Goal: Task Accomplishment & Management: Manage account settings

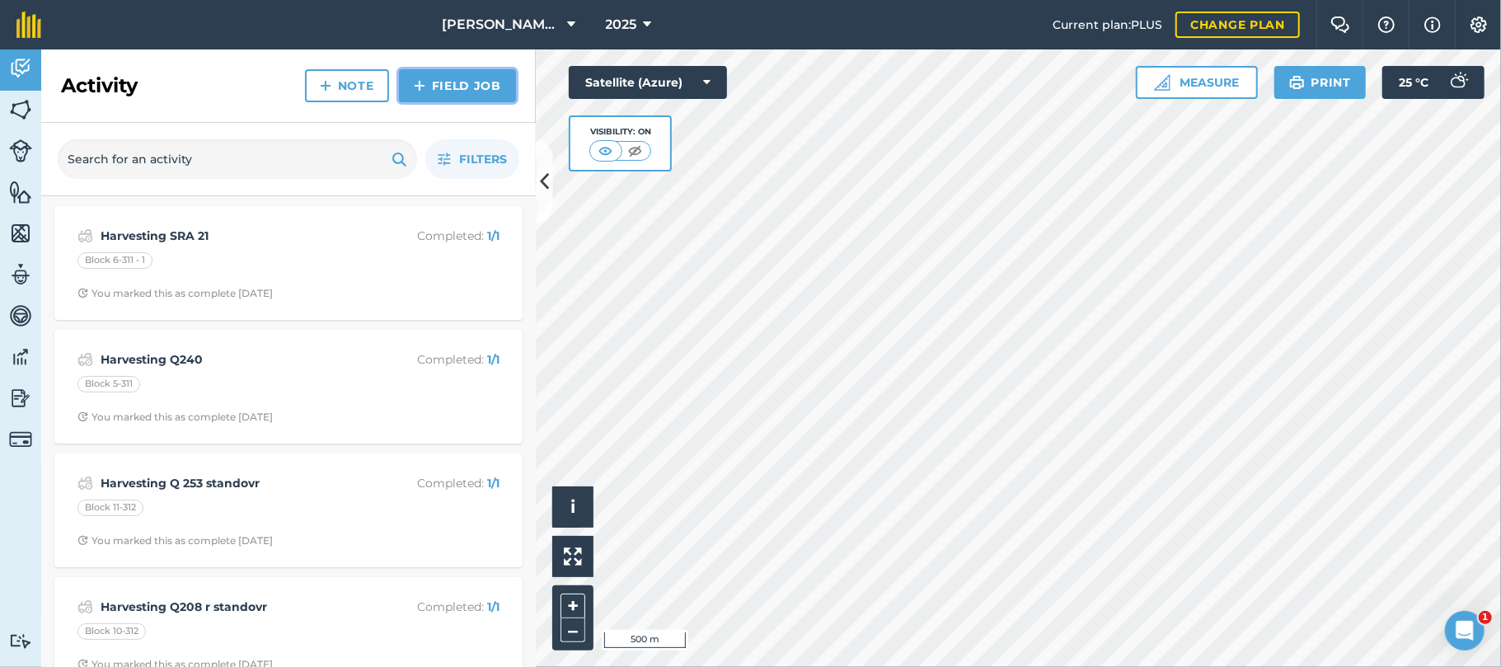
click at [483, 80] on link "Field Job" at bounding box center [457, 85] width 117 height 33
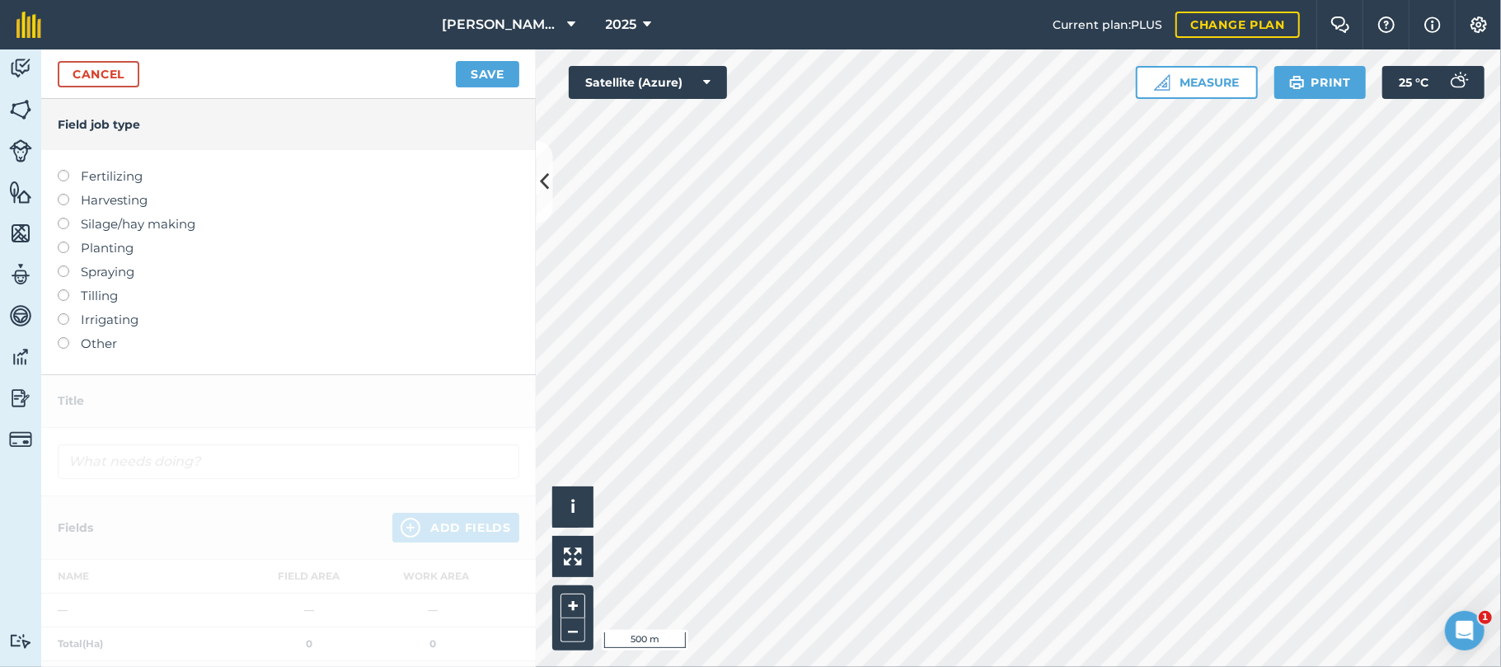
click at [63, 194] on label at bounding box center [69, 194] width 23 height 0
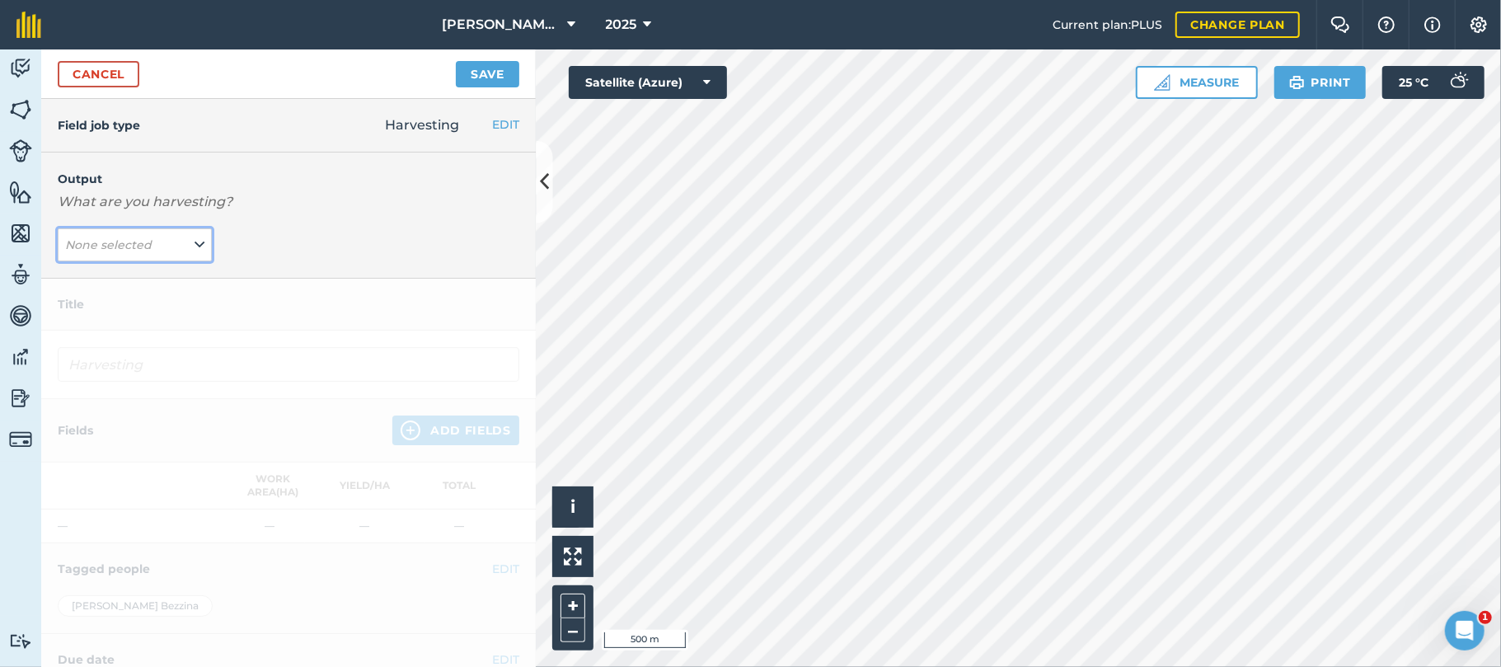
click at [194, 251] on icon at bounding box center [199, 245] width 10 height 18
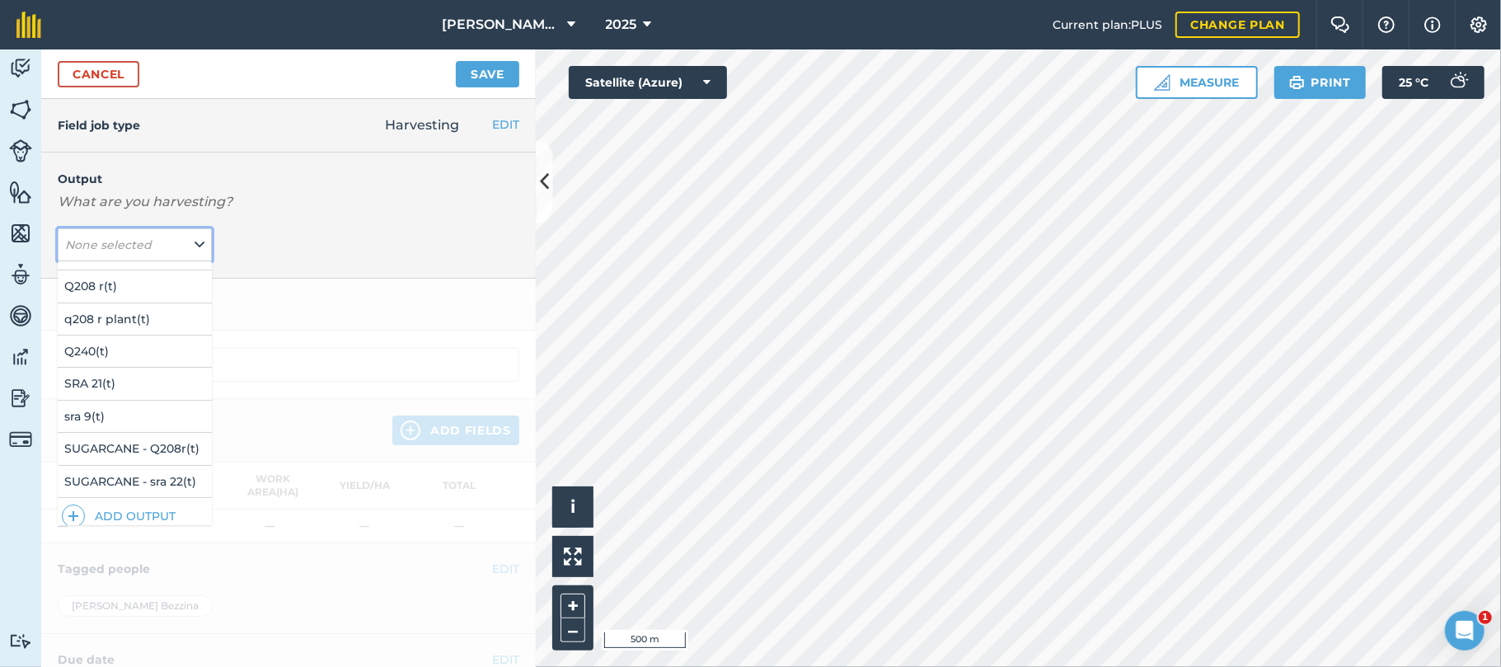
scroll to position [90, 0]
click at [122, 412] on button "sra 9 ( t )" at bounding box center [135, 415] width 154 height 31
type input "Harvesting sra 9"
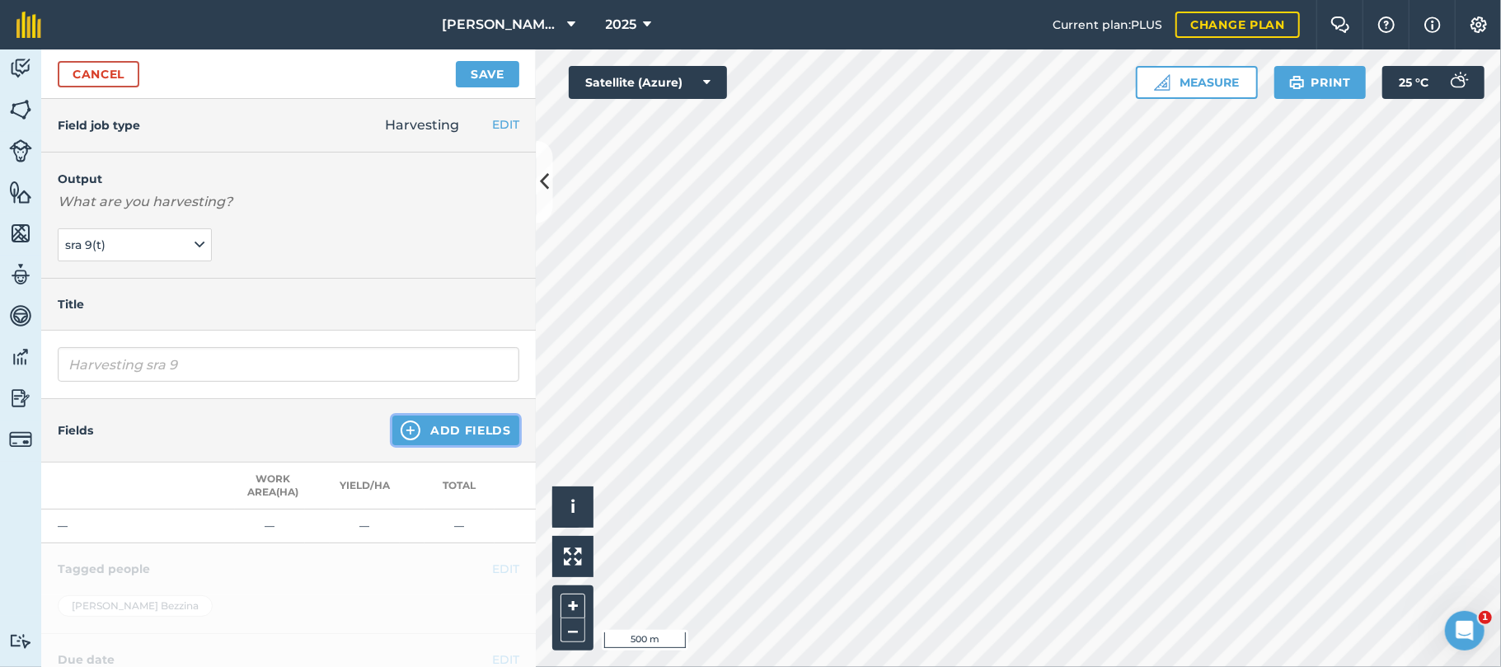
click at [430, 435] on button "Add Fields" at bounding box center [455, 430] width 127 height 30
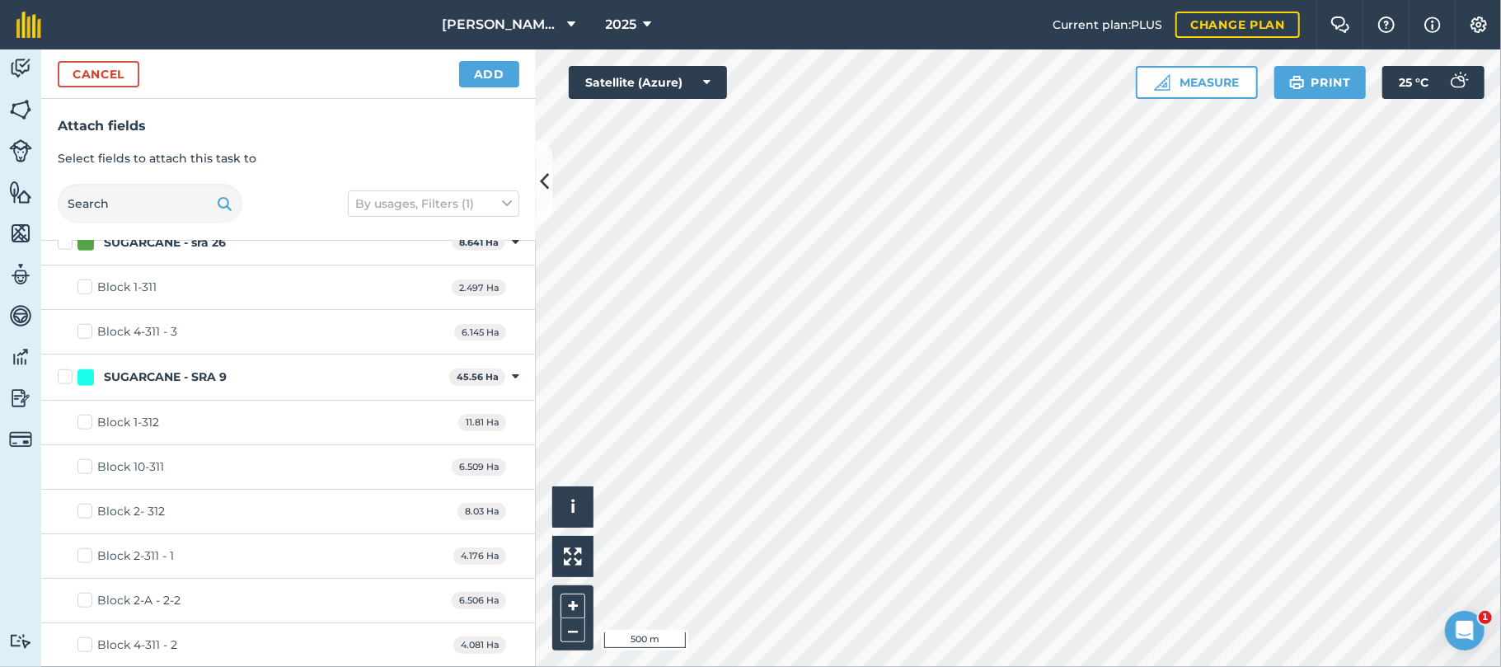
scroll to position [1095, 0]
click at [83, 471] on label "Block 10-311" at bounding box center [120, 465] width 87 height 17
click at [83, 468] on input "Block 10-311" at bounding box center [82, 462] width 11 height 11
checkbox input "true"
click at [489, 83] on button "Add" at bounding box center [489, 74] width 60 height 26
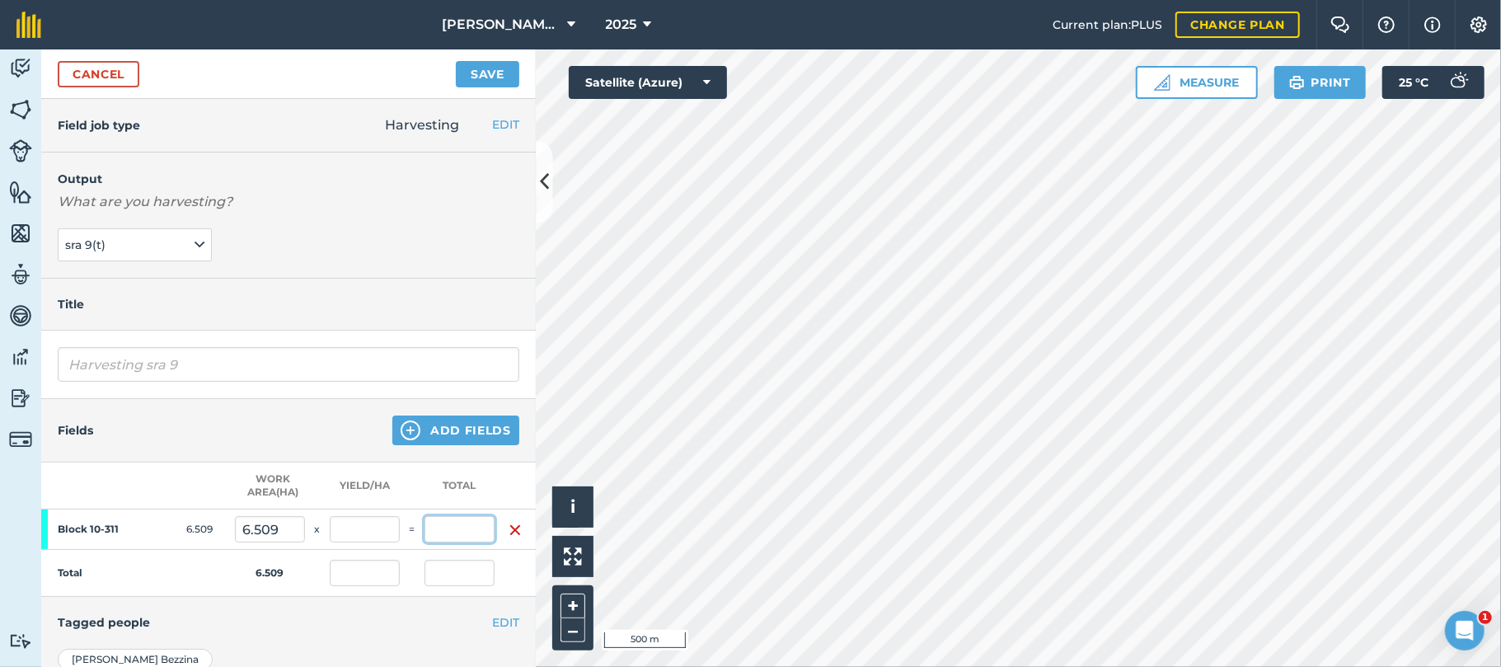
click at [457, 536] on input "text" at bounding box center [459, 529] width 70 height 26
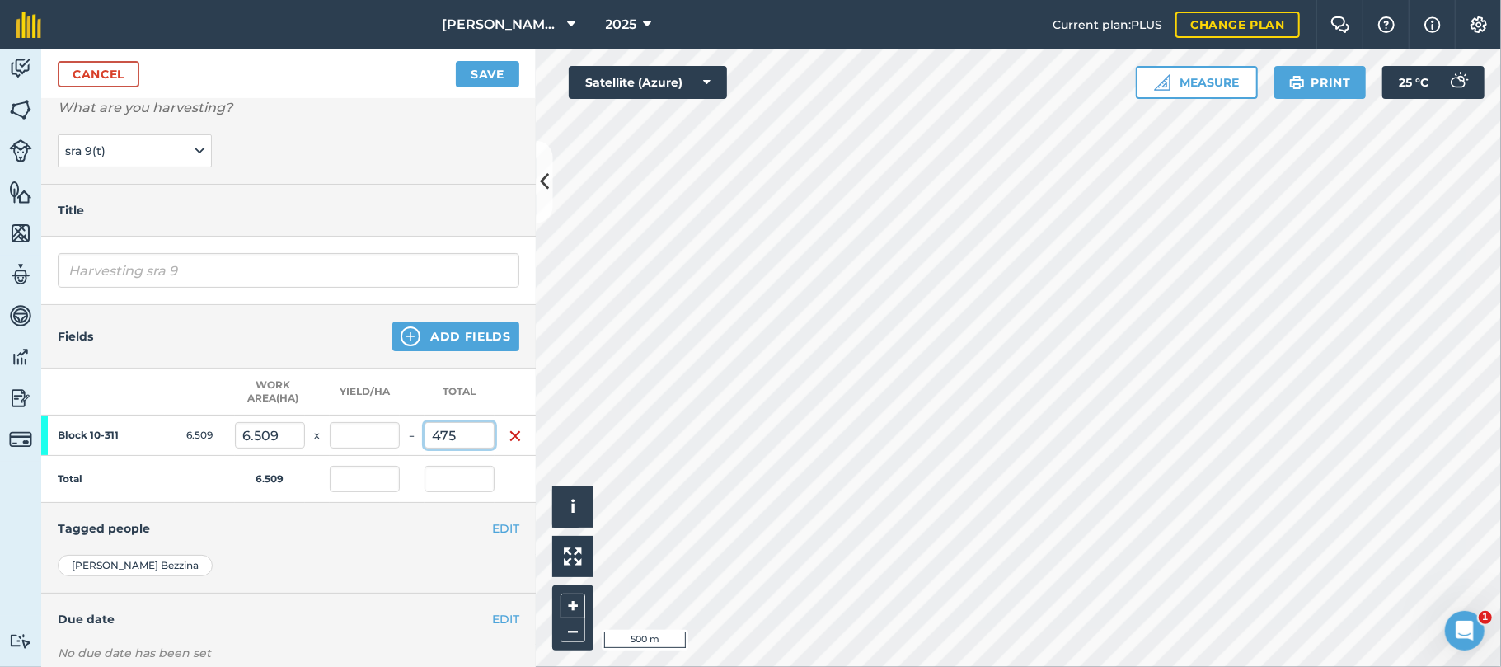
scroll to position [109, 0]
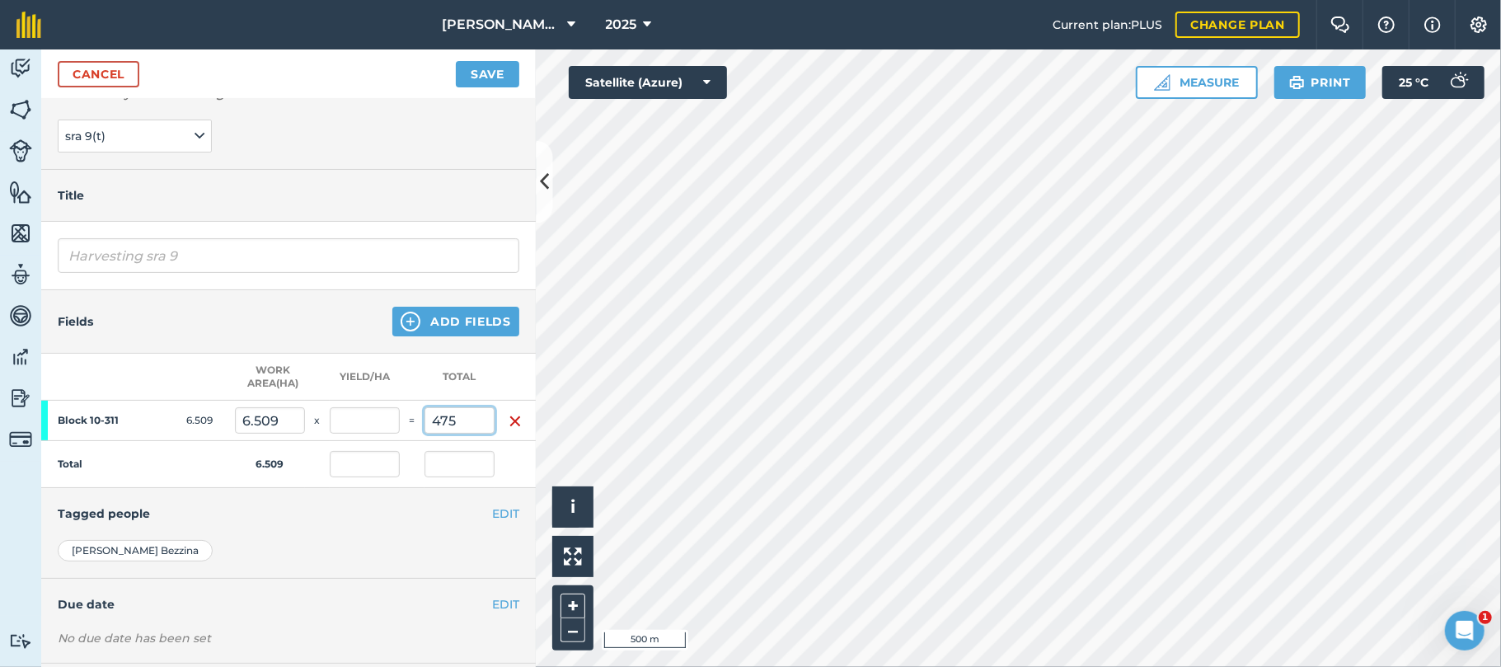
type input "475"
type input "72.976"
type input "475"
click at [480, 69] on button "Save" at bounding box center [487, 74] width 63 height 26
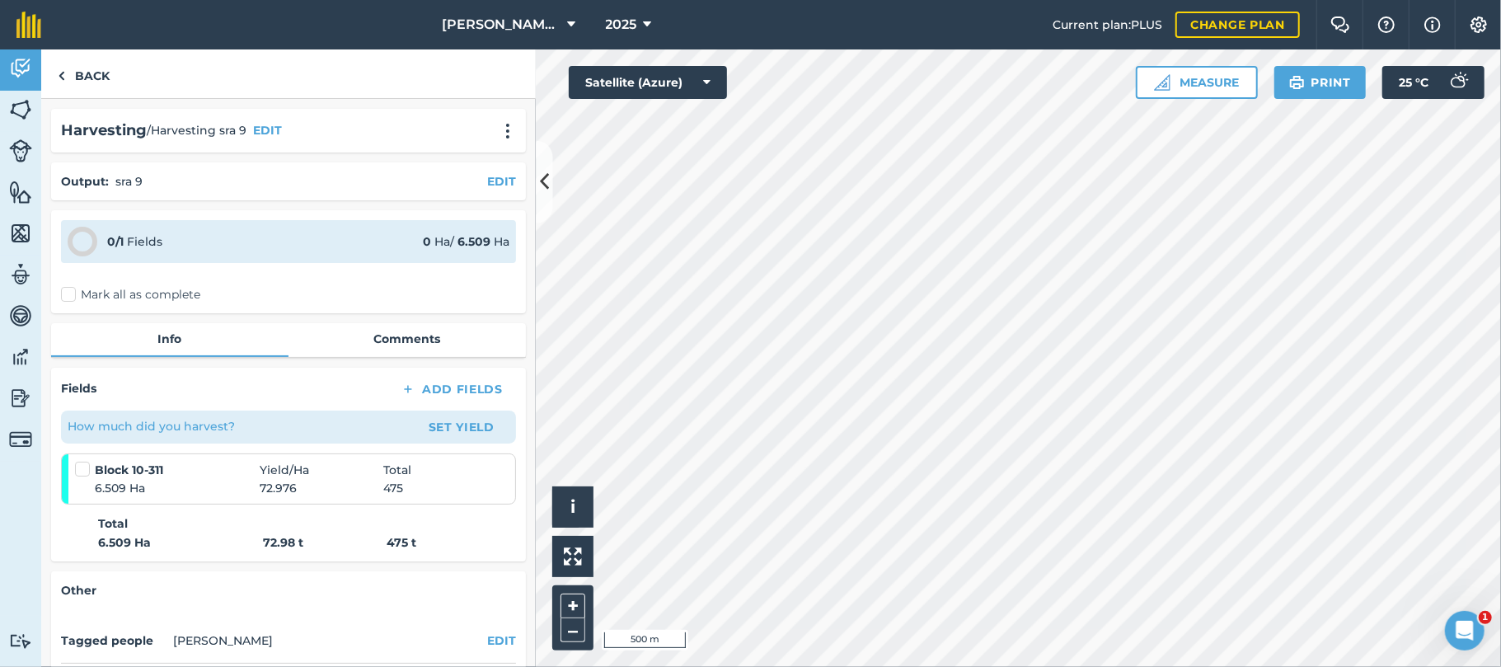
click at [70, 290] on label "Mark all as complete" at bounding box center [130, 294] width 139 height 17
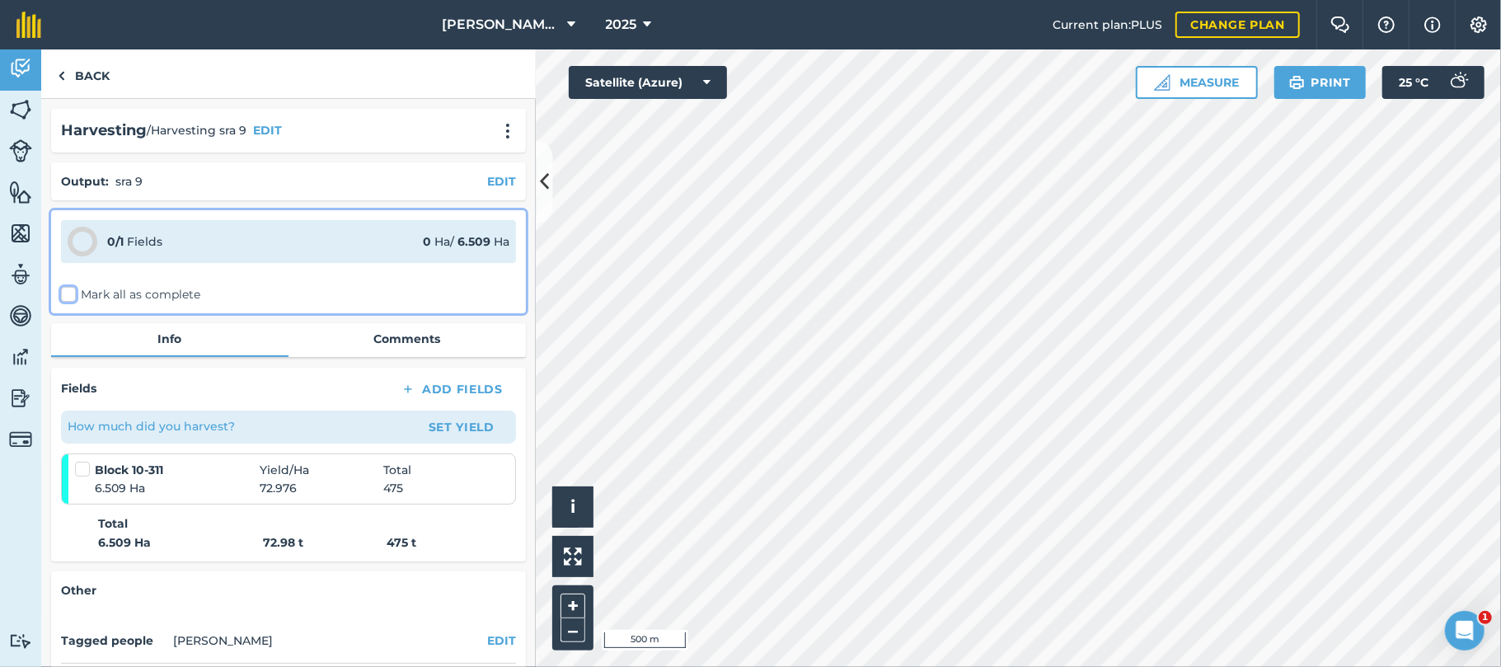
click at [70, 290] on input "Mark all as complete" at bounding box center [66, 291] width 11 height 11
checkbox input "false"
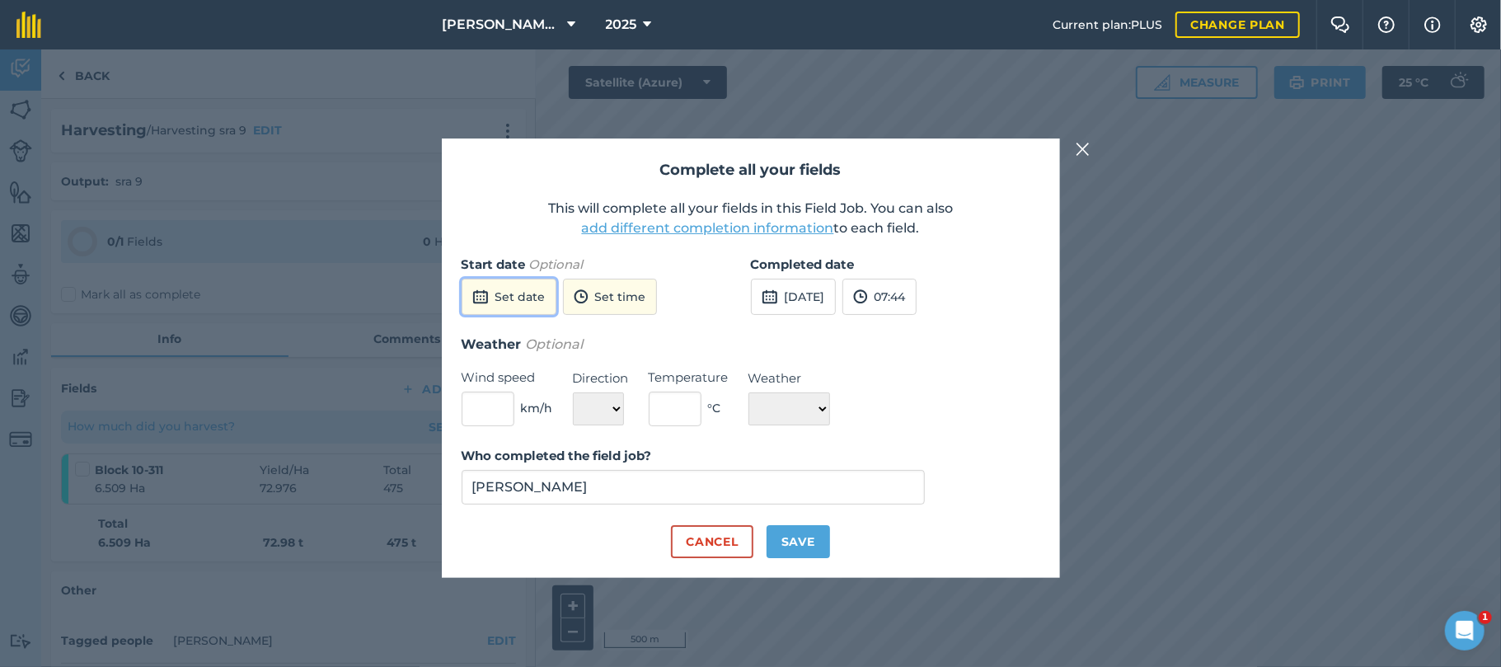
click at [541, 295] on button "Set date" at bounding box center [508, 297] width 95 height 36
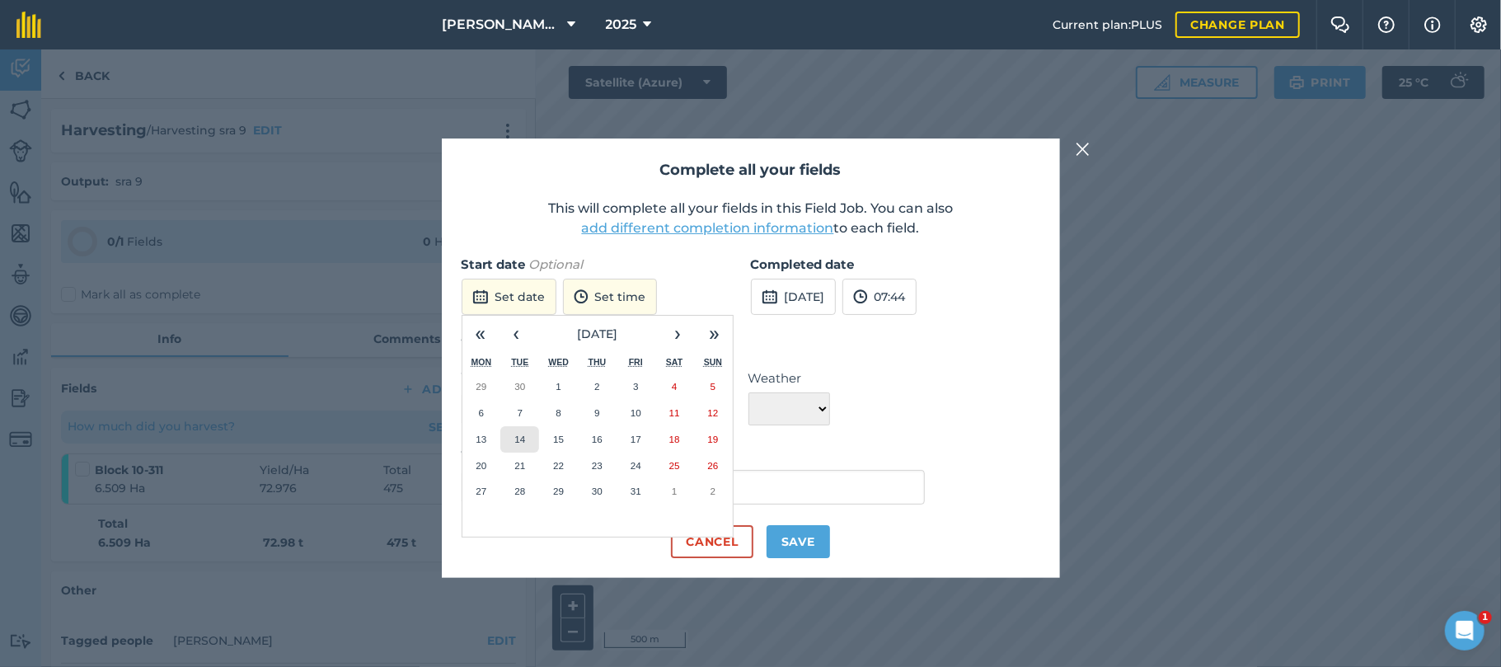
click at [519, 442] on abbr "14" at bounding box center [519, 438] width 11 height 11
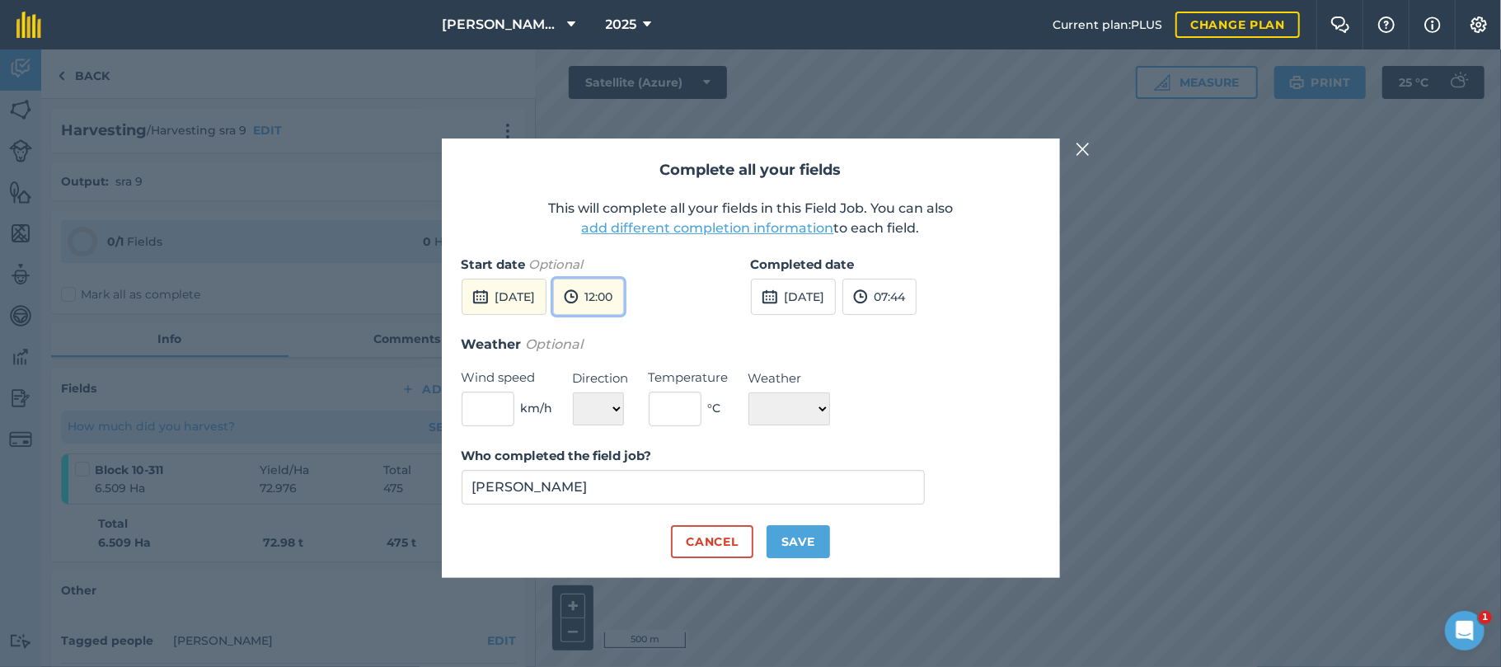
click at [624, 284] on button "12:00" at bounding box center [588, 297] width 71 height 36
click at [621, 350] on button "08:30" at bounding box center [592, 355] width 77 height 26
click at [802, 291] on button "[DATE]" at bounding box center [793, 297] width 85 height 36
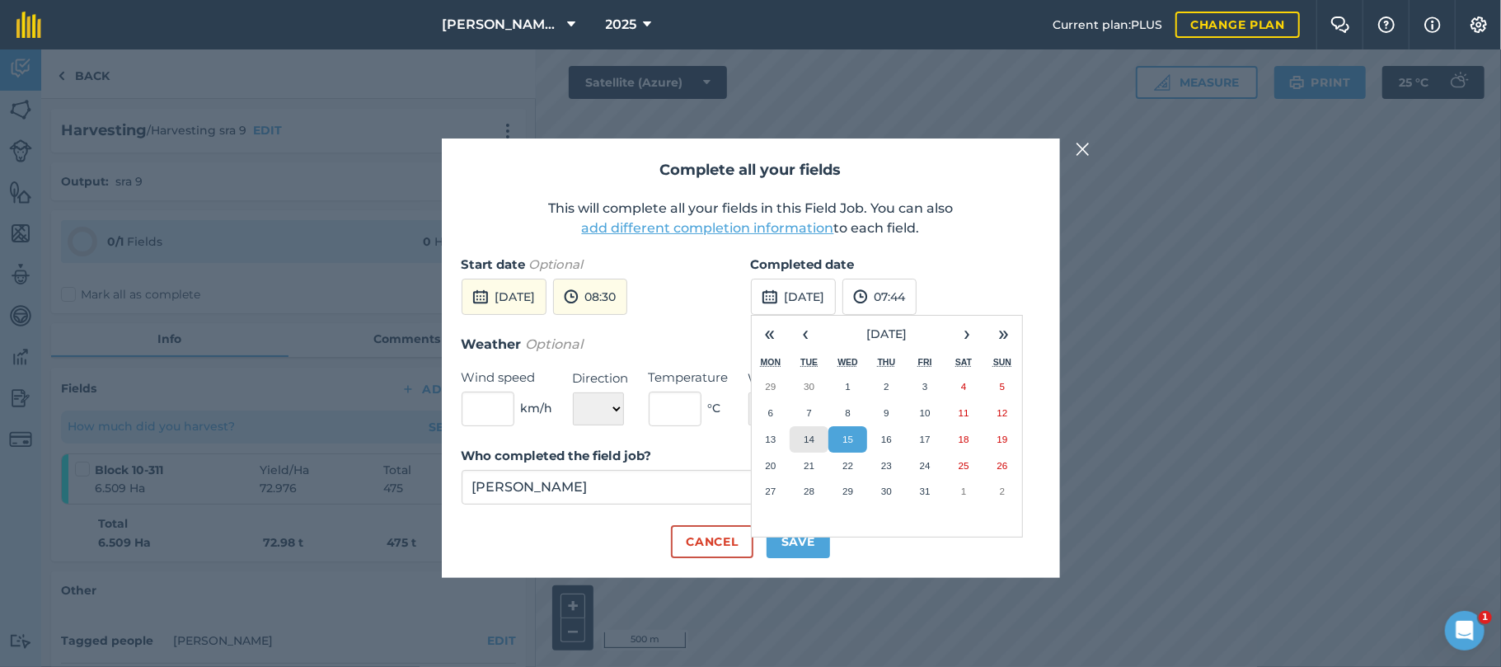
click at [808, 433] on abbr "14" at bounding box center [808, 438] width 11 height 11
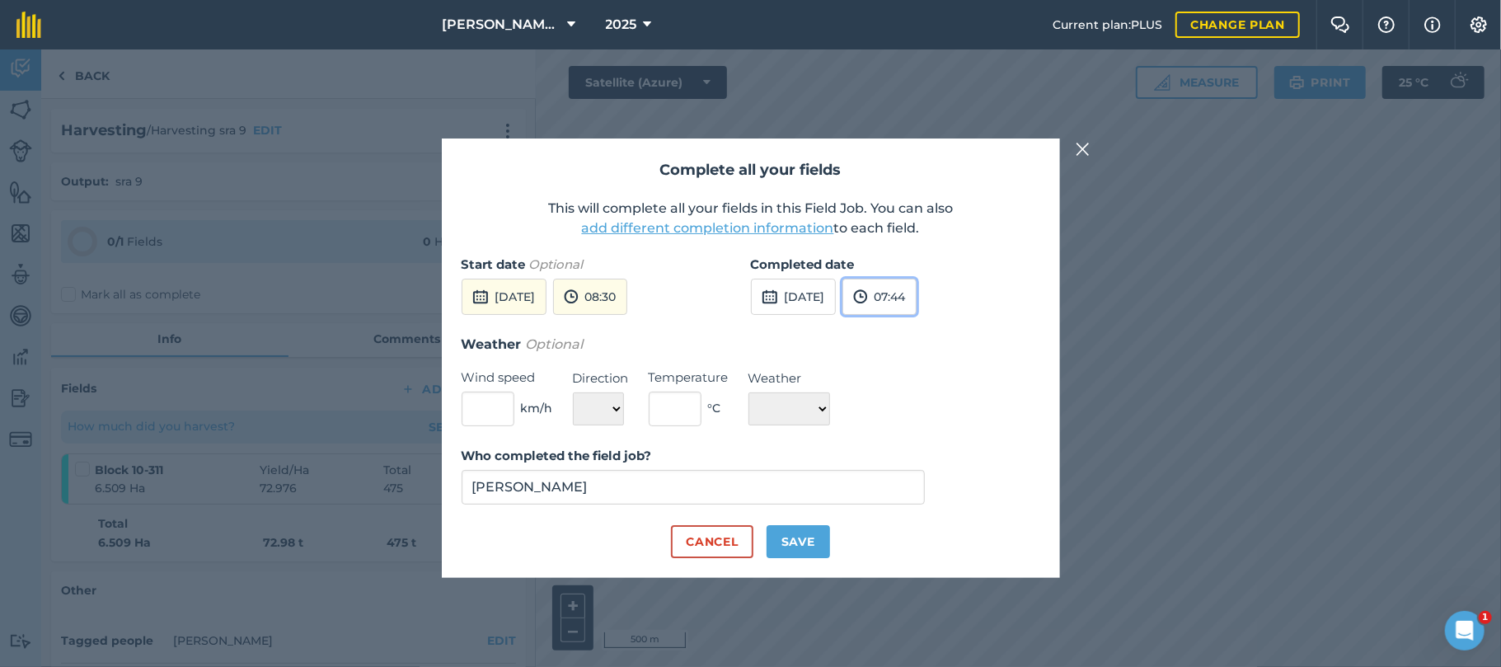
click at [916, 297] on button "07:44" at bounding box center [879, 297] width 74 height 36
click at [915, 466] on button "17:30" at bounding box center [881, 470] width 77 height 26
click at [488, 397] on input "text" at bounding box center [487, 408] width 53 height 35
type input "12"
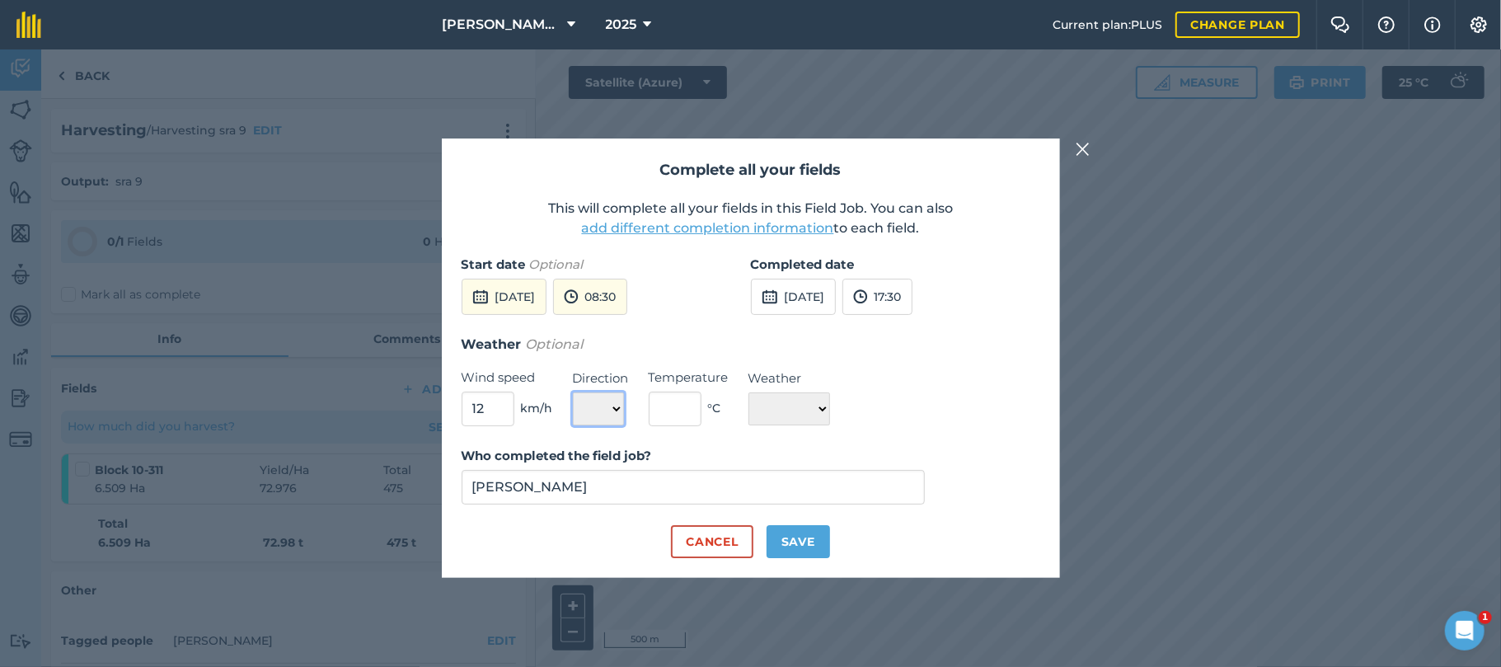
click at [611, 410] on select "N NE E SE S SW W NW" at bounding box center [598, 408] width 51 height 33
select select "E"
click at [573, 392] on select "N NE E SE S SW W NW" at bounding box center [598, 408] width 51 height 33
click at [682, 409] on input "text" at bounding box center [675, 408] width 53 height 35
type input "29"
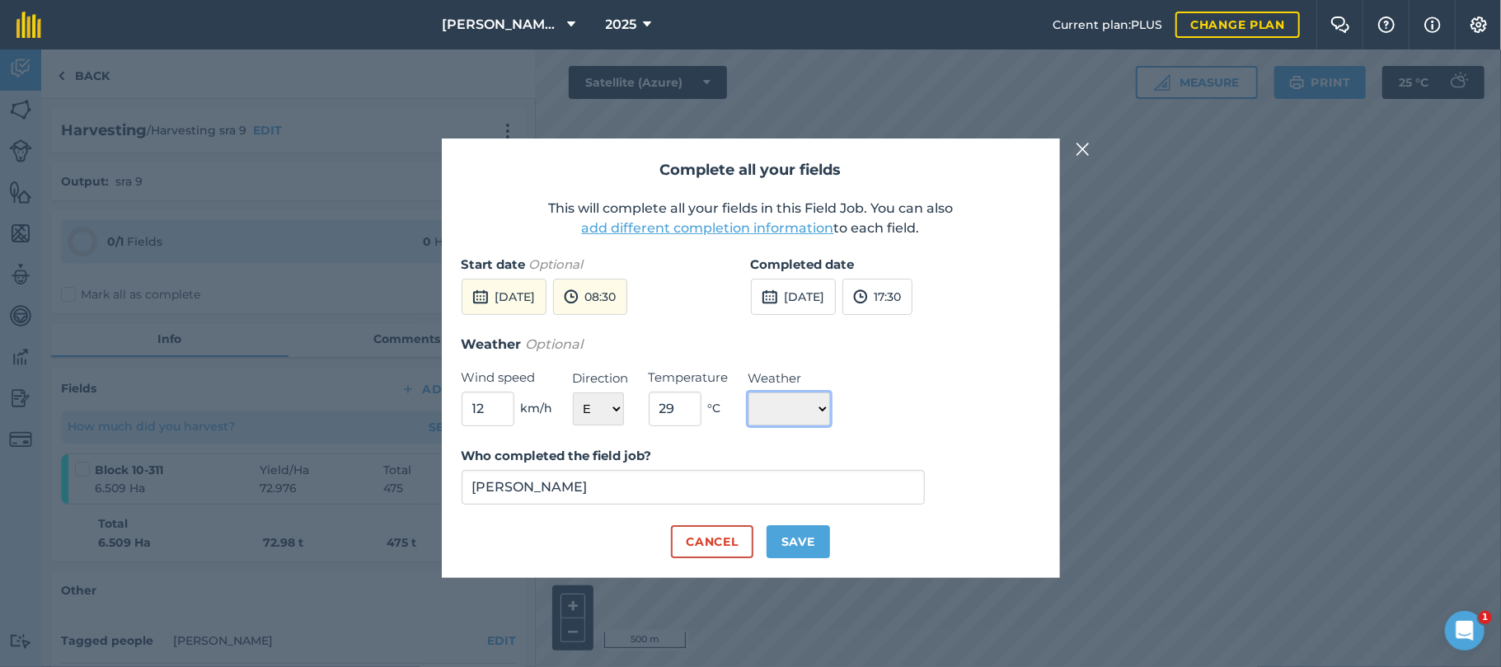
click at [826, 410] on select "☀️ Sunny 🌧 Rainy ⛅️ Cloudy 🌨 Snow ❄️ Icy" at bounding box center [789, 408] width 82 height 33
select select "Sunny"
click at [748, 392] on select "☀️ Sunny 🌧 Rainy ⛅️ Cloudy 🌨 Snow ❄️ Icy" at bounding box center [789, 408] width 82 height 33
click at [796, 542] on button "Save" at bounding box center [797, 541] width 63 height 33
checkbox input "true"
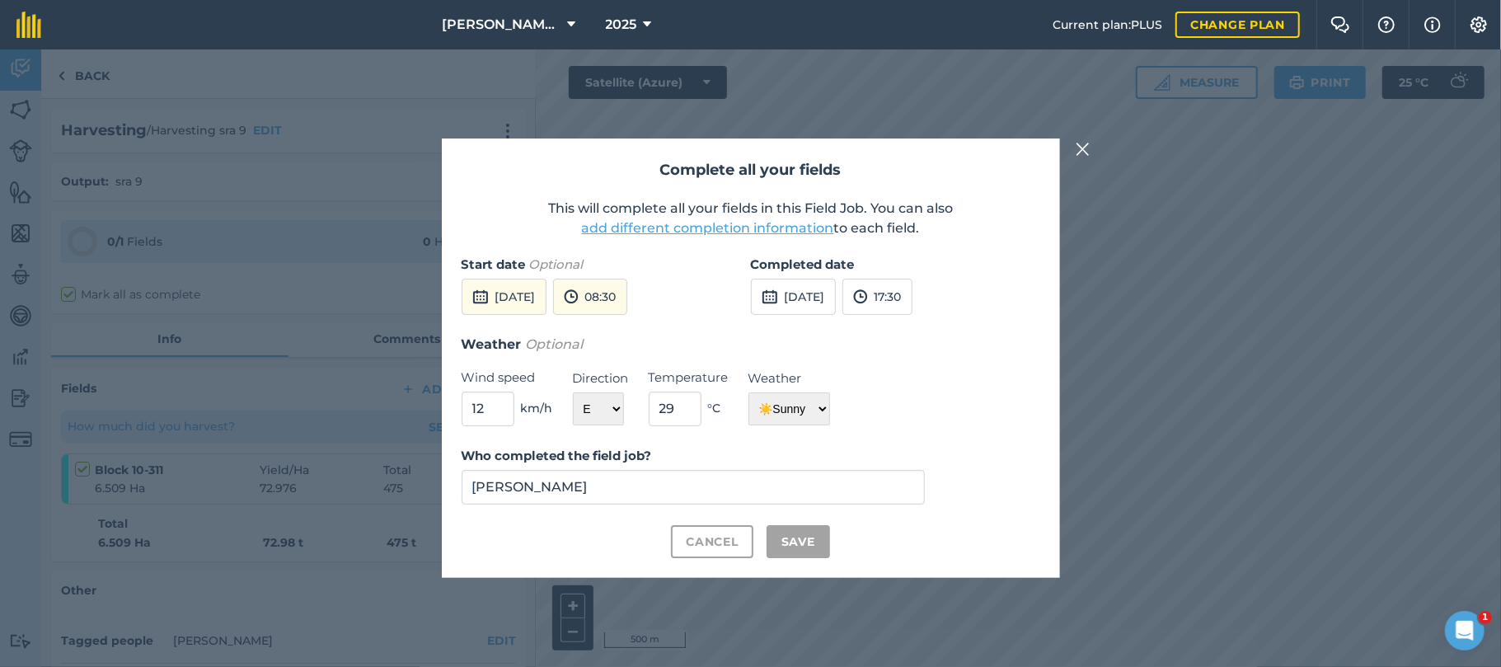
checkbox input "true"
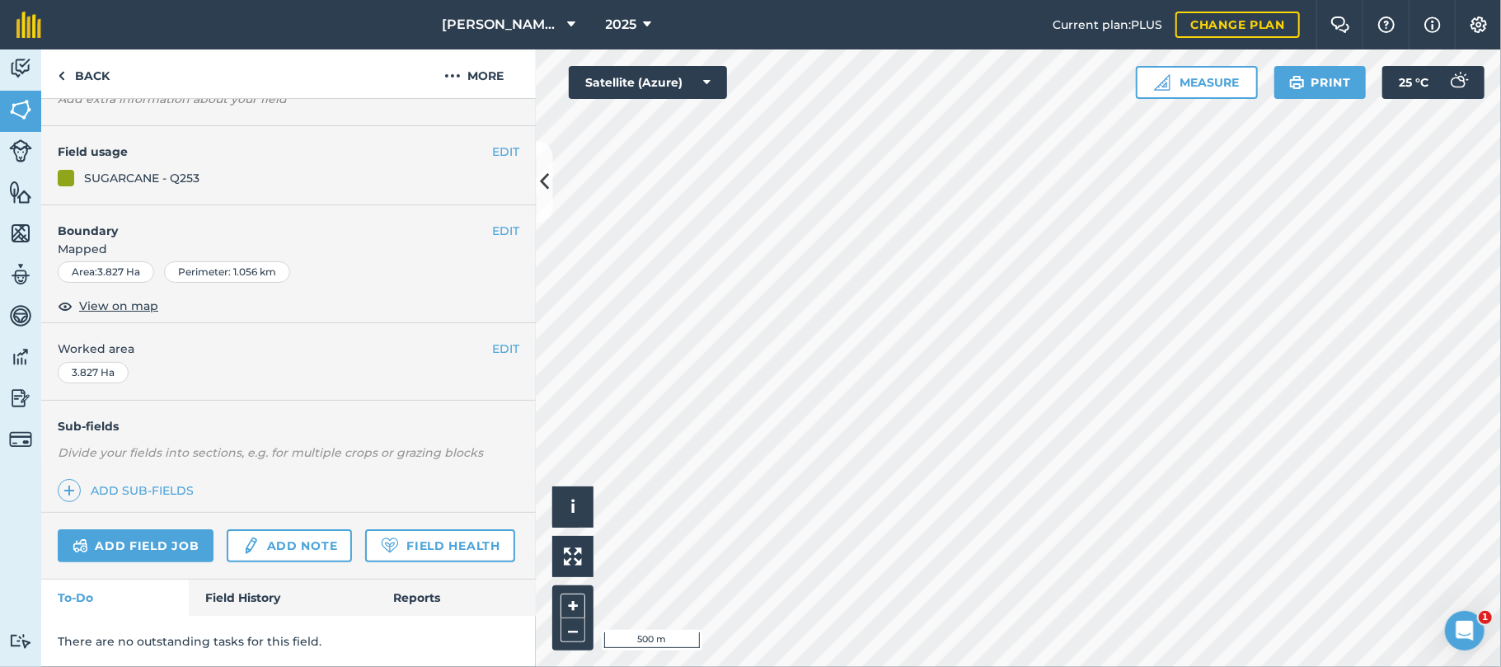
scroll to position [132, 0]
click at [261, 616] on link "Field History" at bounding box center [282, 597] width 187 height 36
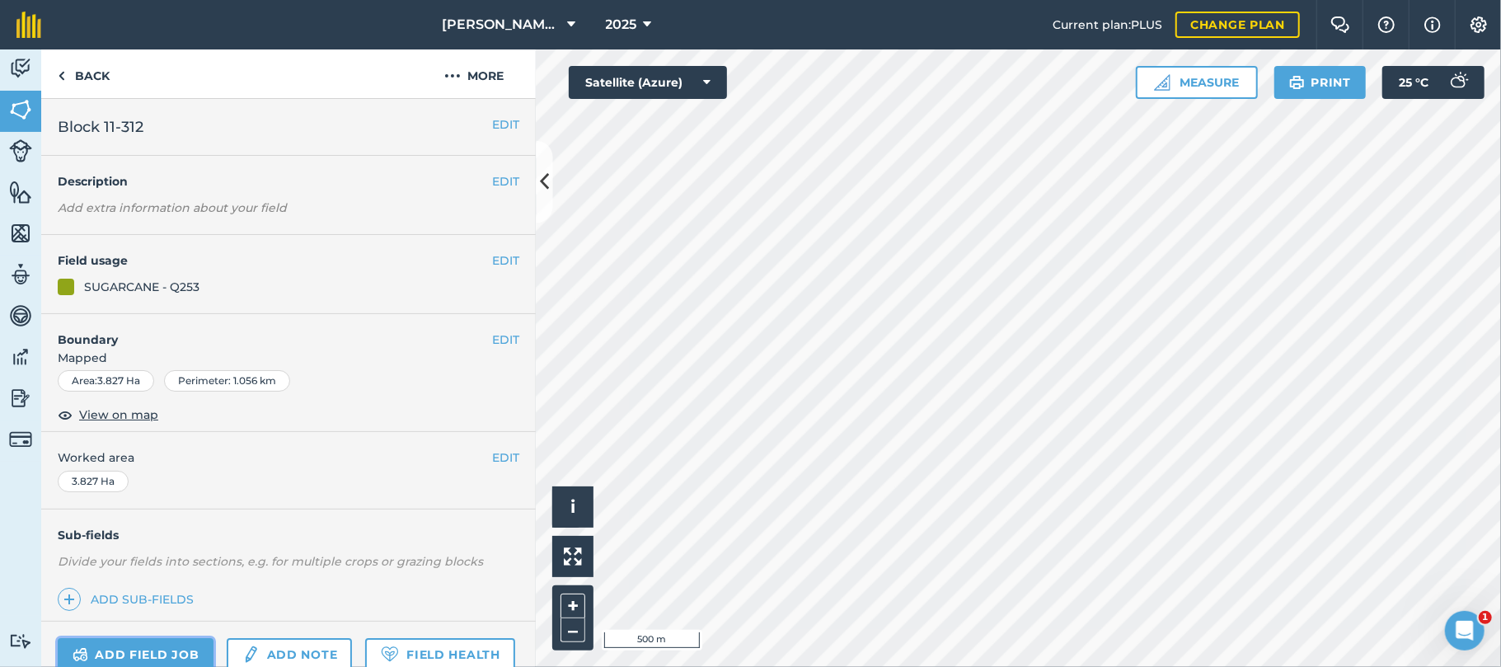
click at [156, 650] on link "Add field job" at bounding box center [136, 654] width 156 height 33
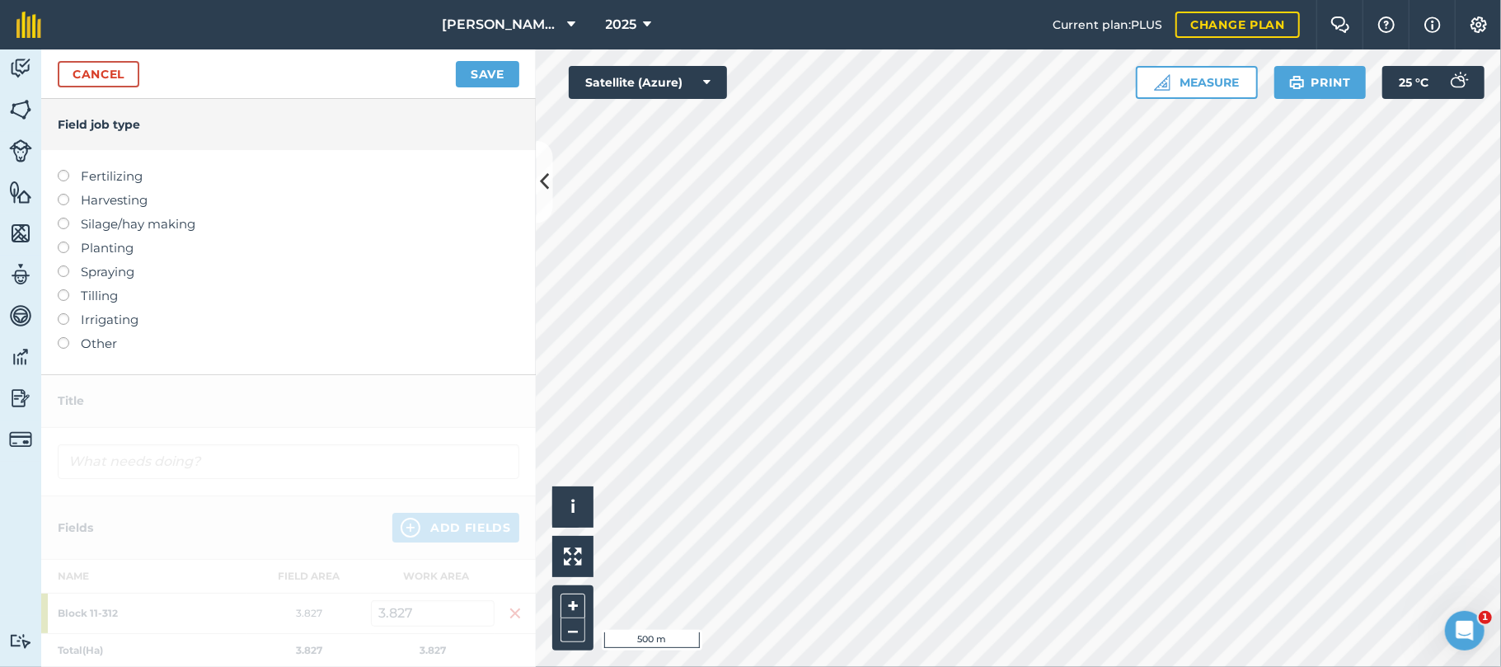
click at [66, 289] on label at bounding box center [69, 289] width 23 height 0
type input "Tilling"
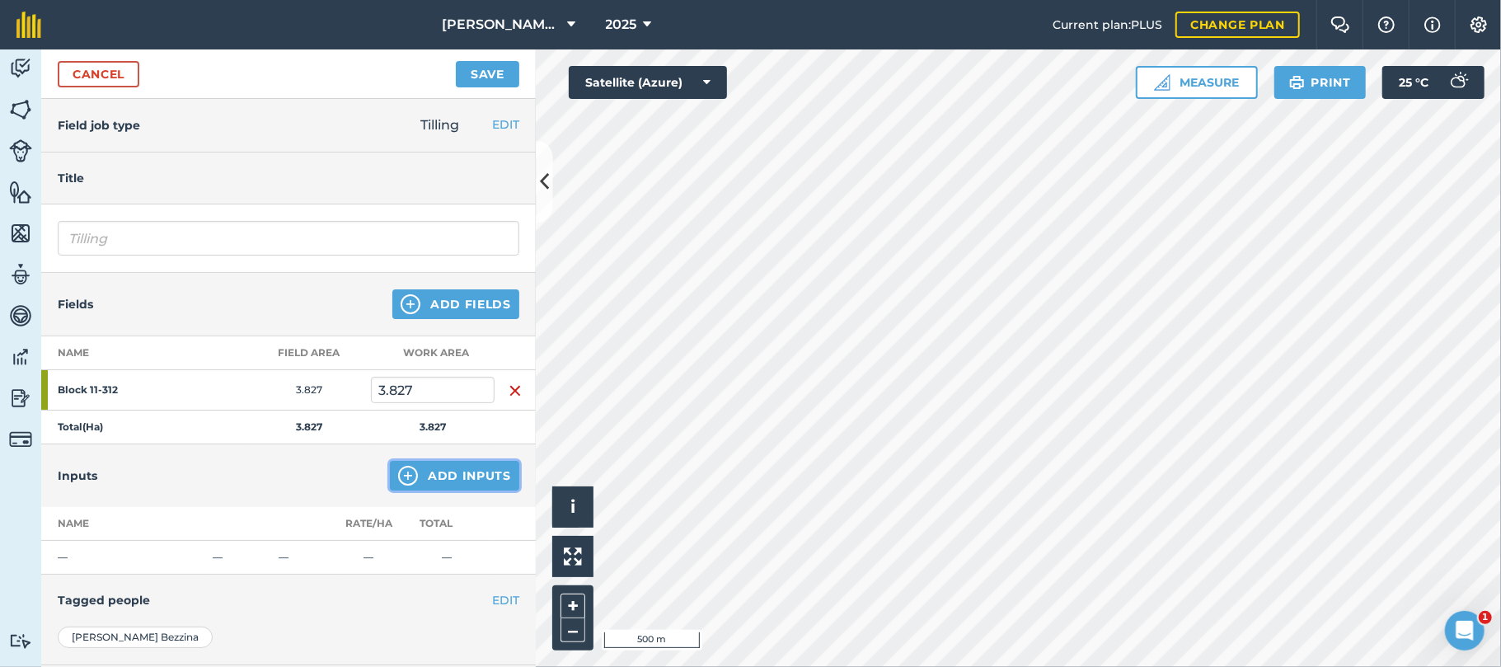
click at [436, 475] on button "Add Inputs" at bounding box center [454, 476] width 129 height 30
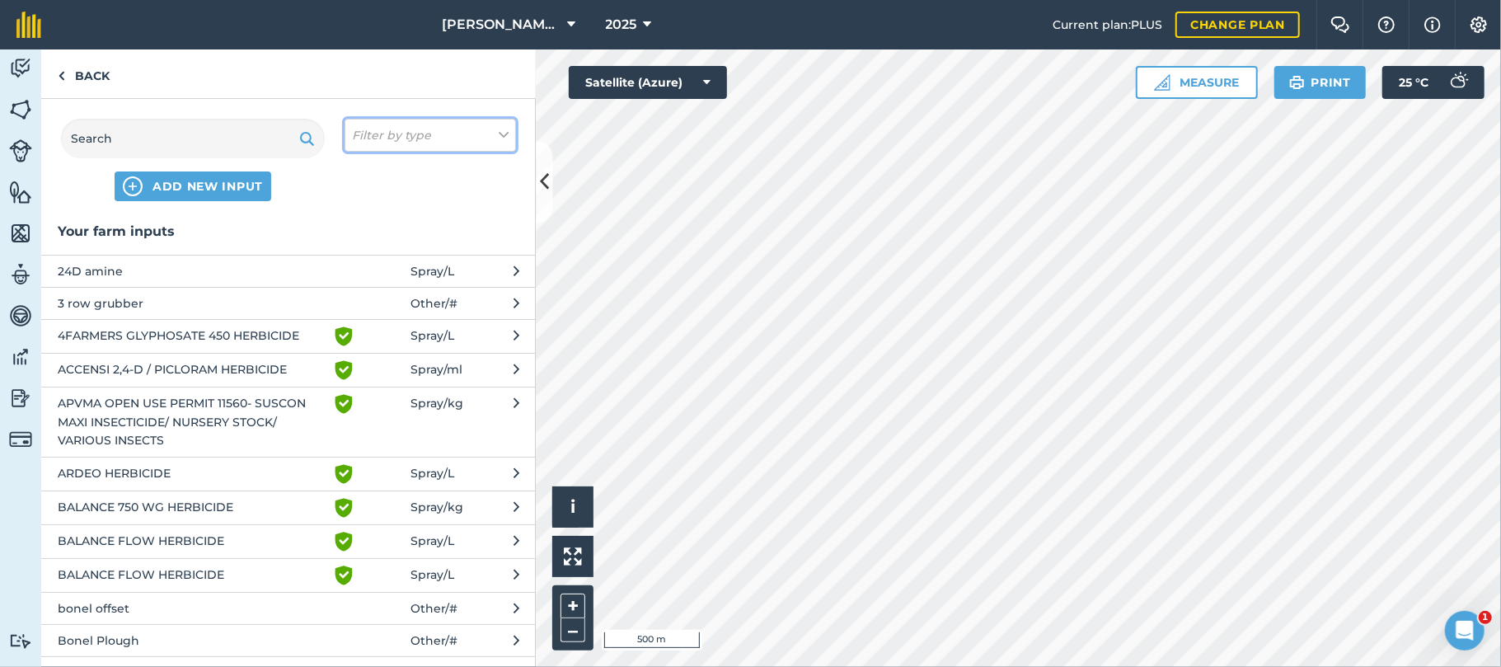
click at [499, 138] on icon at bounding box center [504, 135] width 10 height 18
click at [380, 290] on label "Other" at bounding box center [430, 292] width 157 height 17
click at [363, 290] on input "Other" at bounding box center [357, 289] width 11 height 11
checkbox input "true"
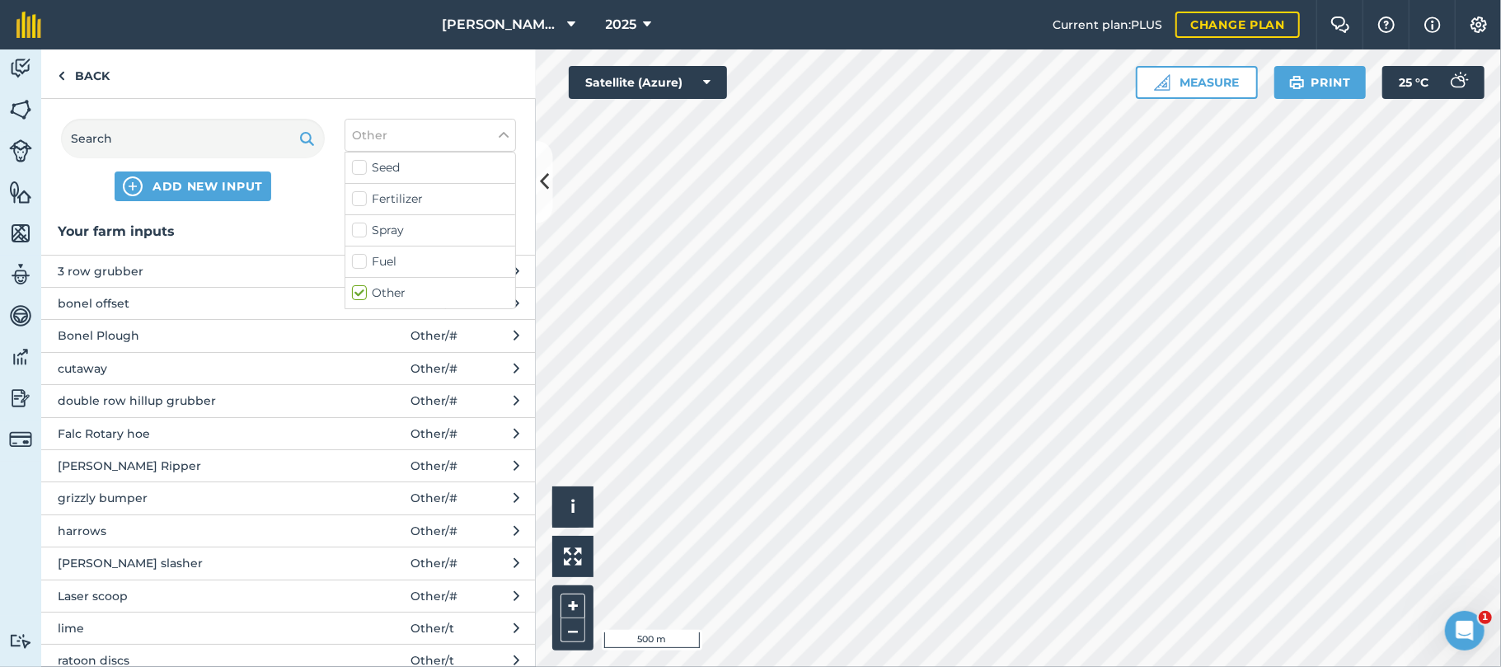
click at [114, 499] on span "grizzly bumper" at bounding box center [192, 498] width 269 height 18
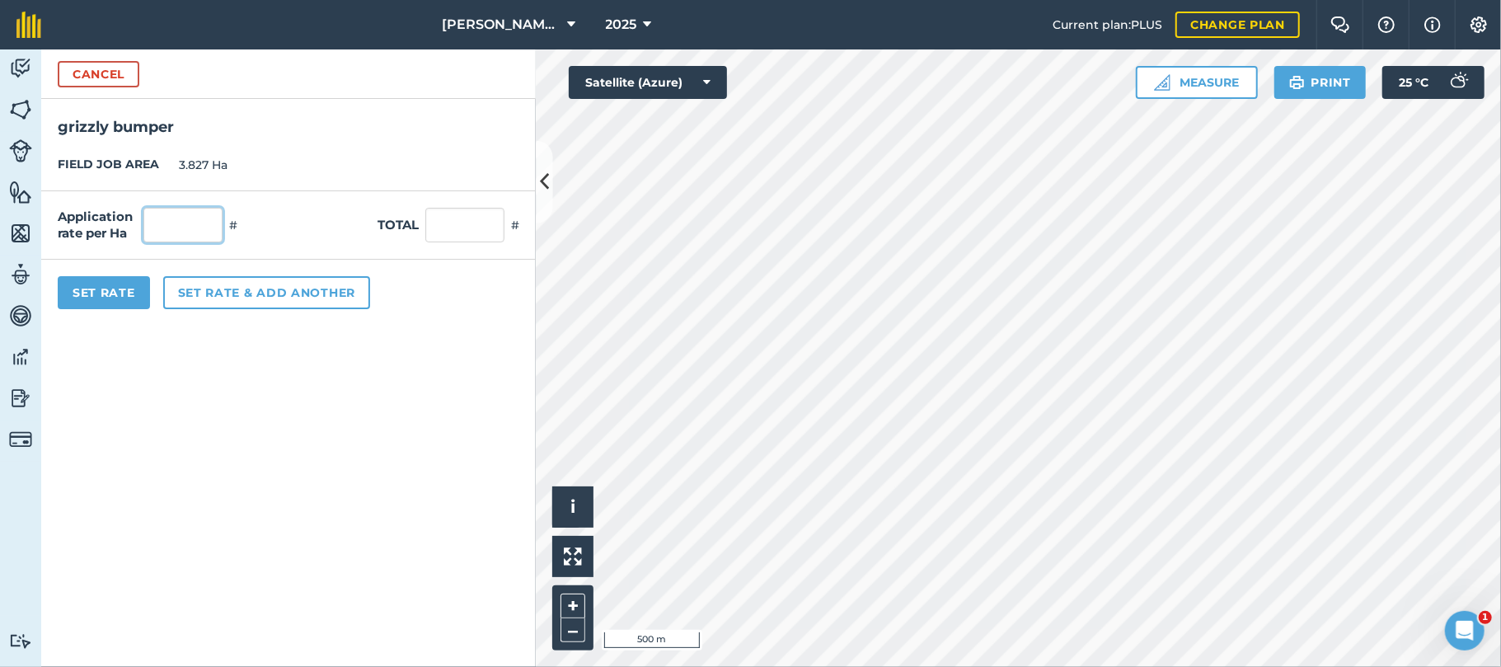
click at [186, 213] on input "text" at bounding box center [182, 225] width 79 height 35
type input "2"
type input "7.654"
click at [104, 294] on button "Set Rate" at bounding box center [104, 292] width 92 height 33
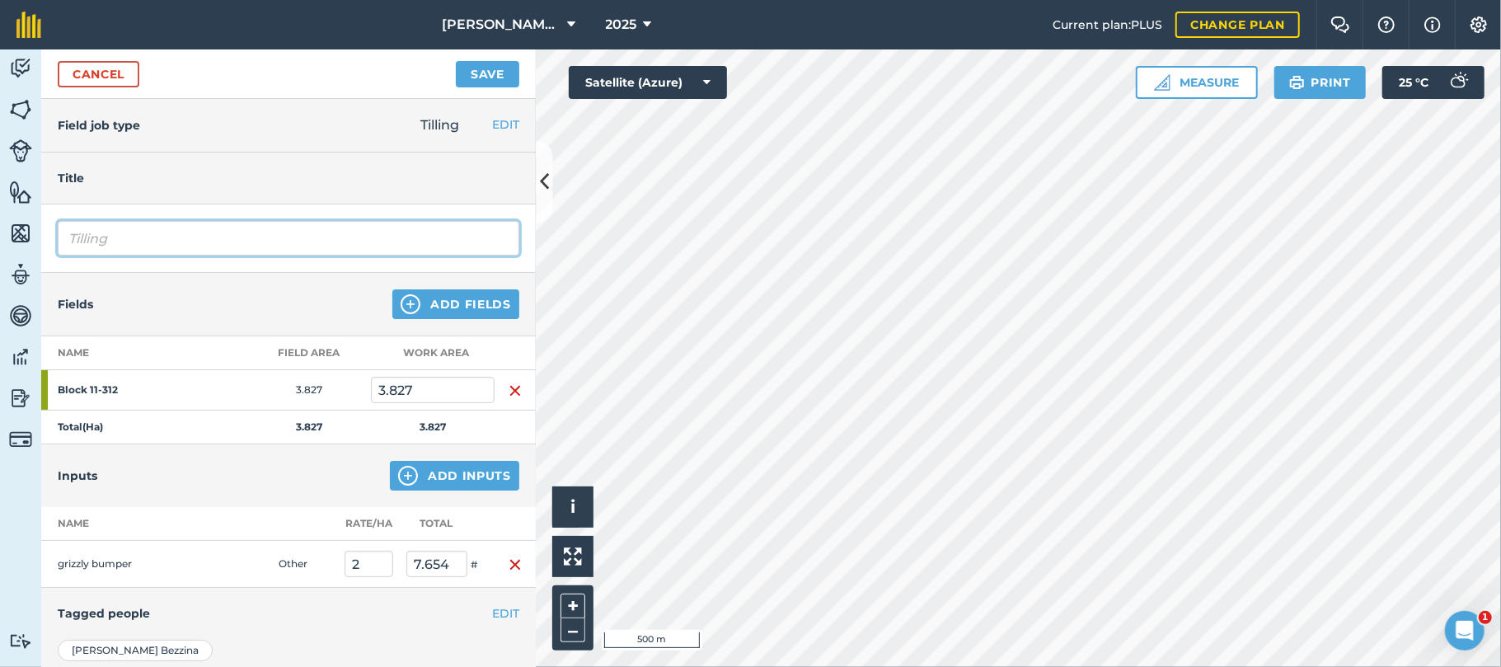
click at [132, 239] on input "Tilling" at bounding box center [288, 238] width 461 height 35
type input "Tilling fallowing"
click at [496, 77] on button "Save" at bounding box center [487, 74] width 63 height 26
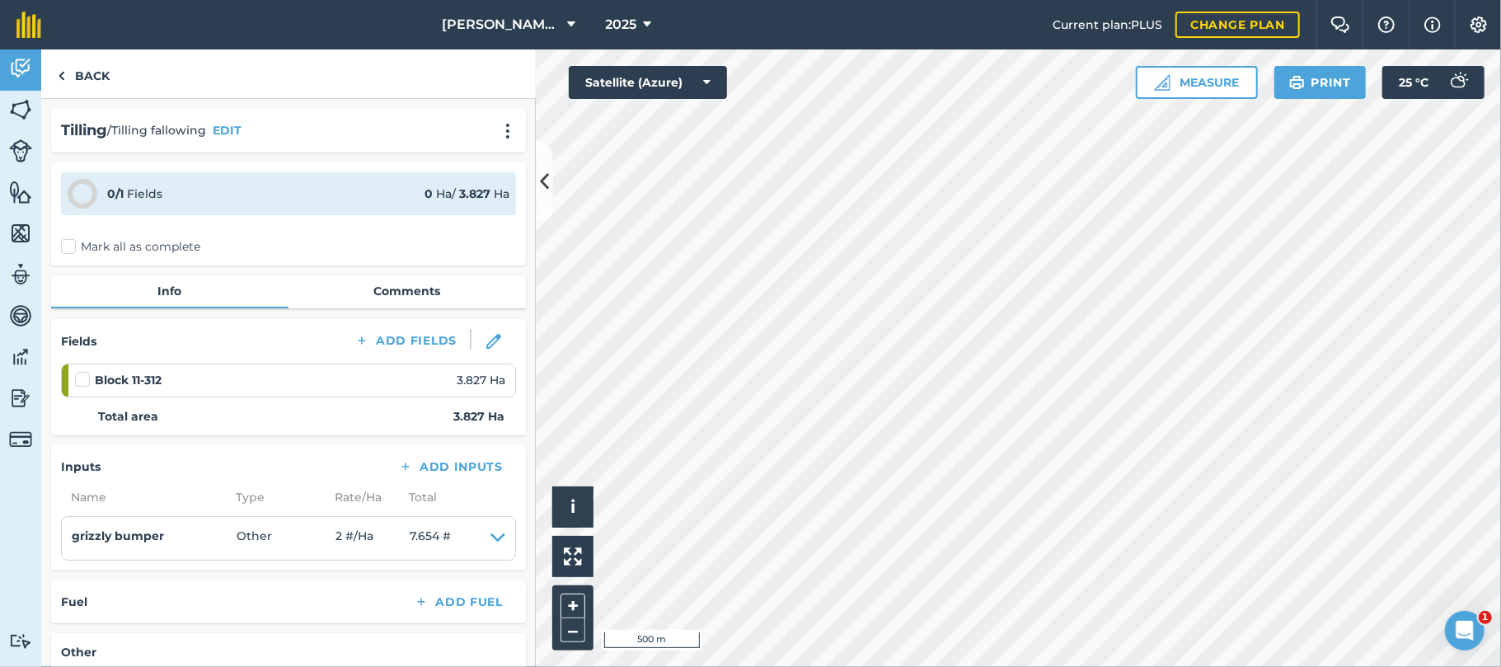
click at [70, 245] on label "Mark all as complete" at bounding box center [130, 246] width 139 height 17
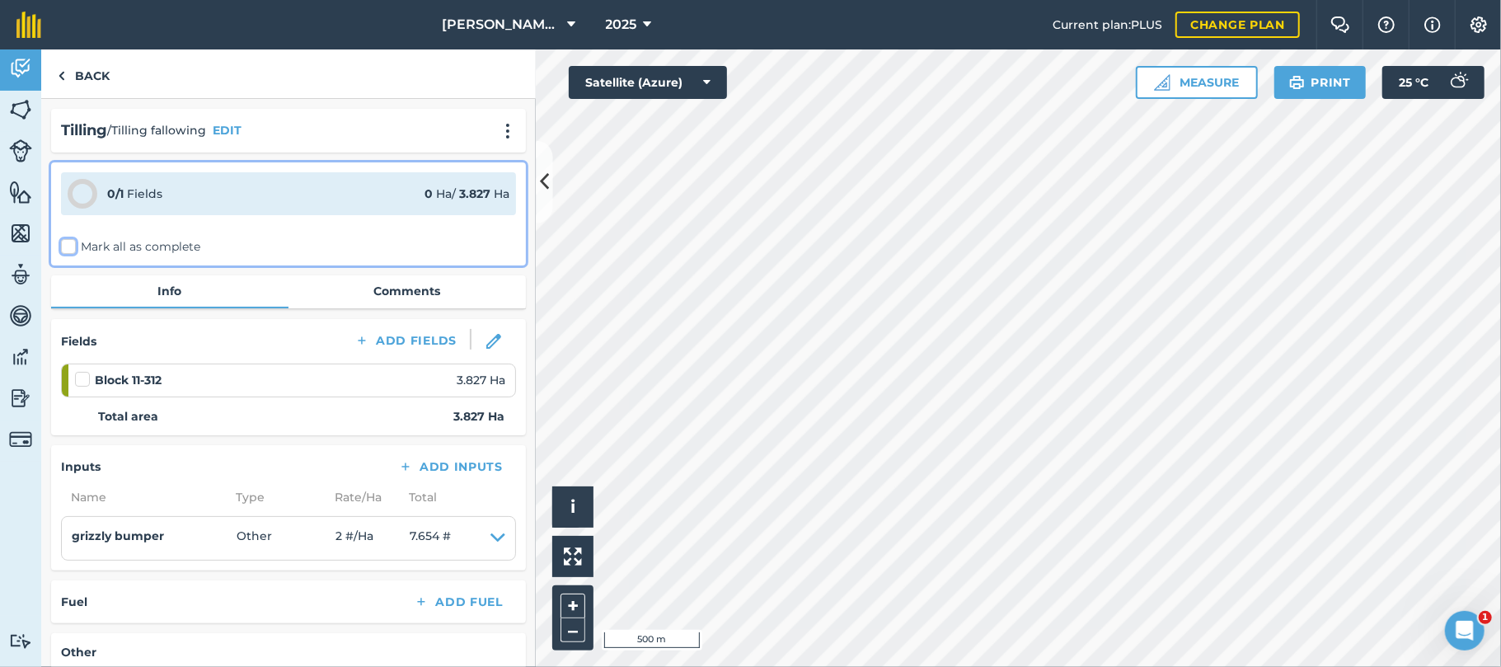
click at [70, 245] on input "Mark all as complete" at bounding box center [66, 243] width 11 height 11
checkbox input "false"
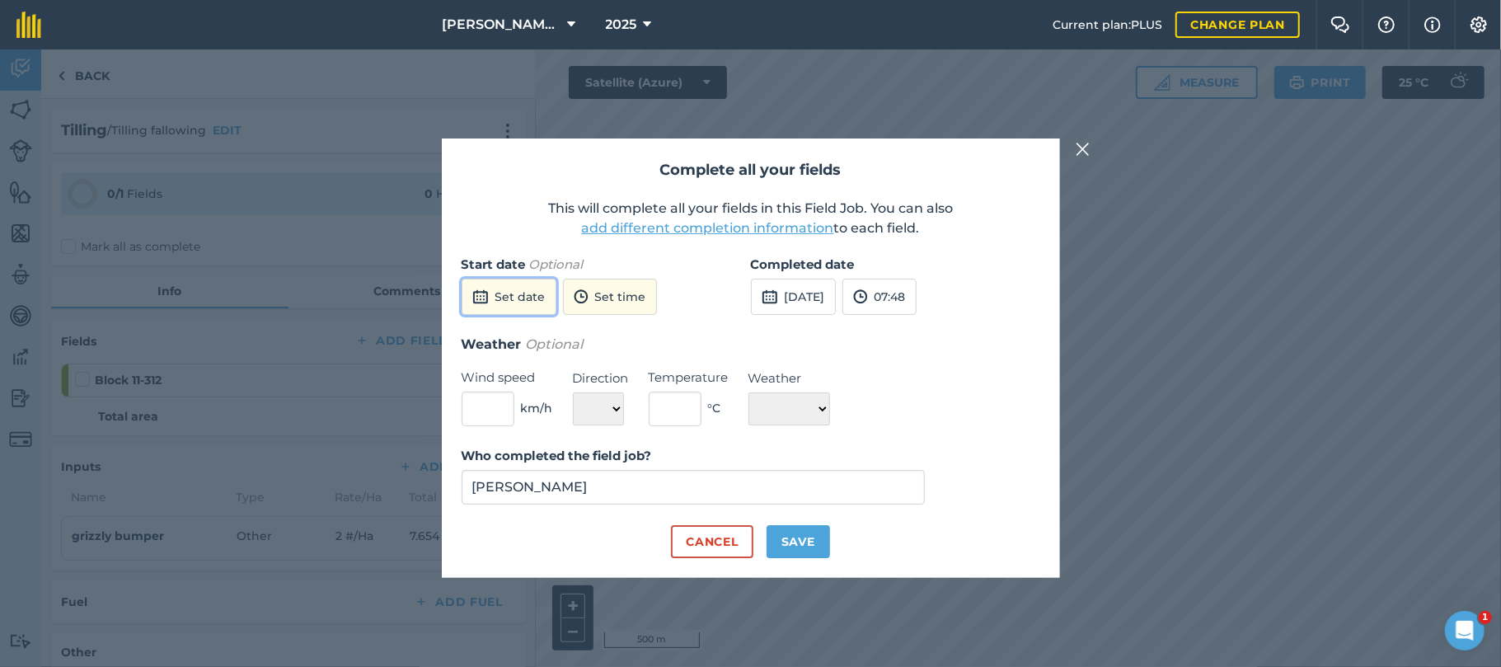
click at [537, 293] on button "Set date" at bounding box center [508, 297] width 95 height 36
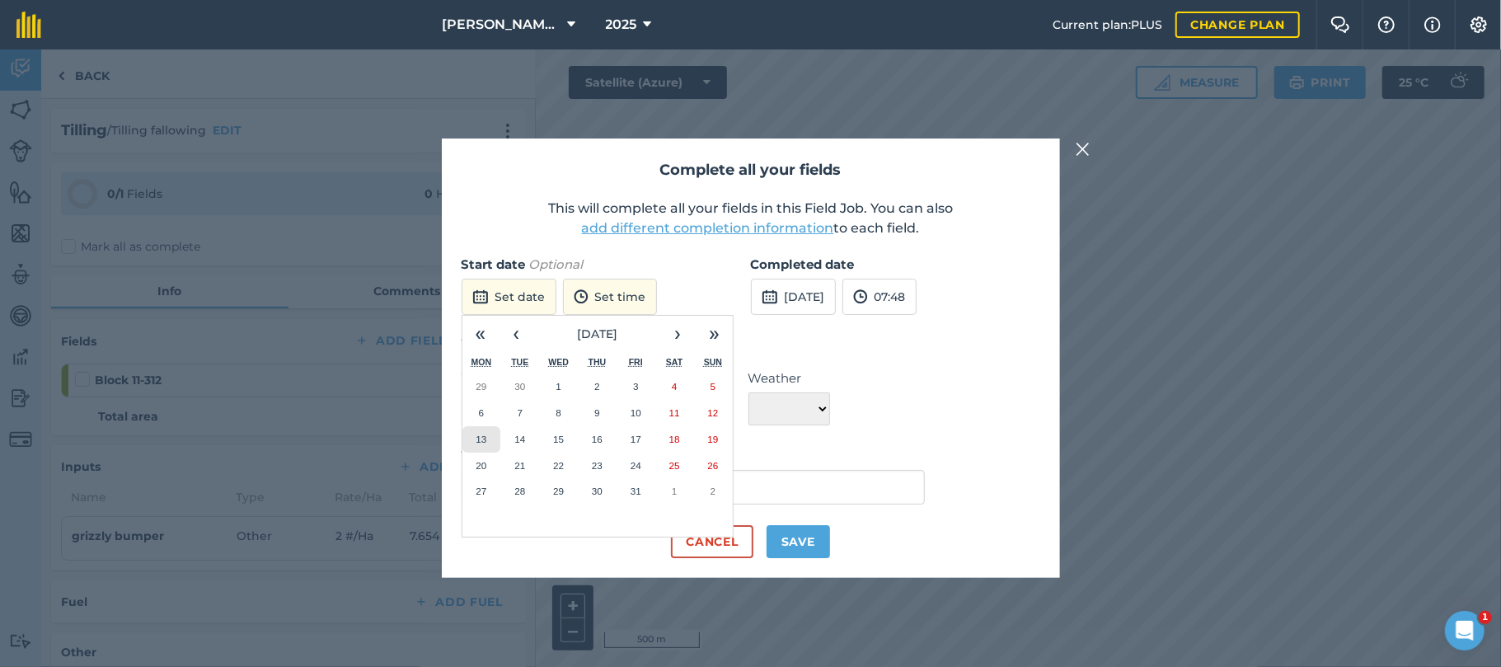
click at [486, 429] on button "13" at bounding box center [481, 439] width 39 height 26
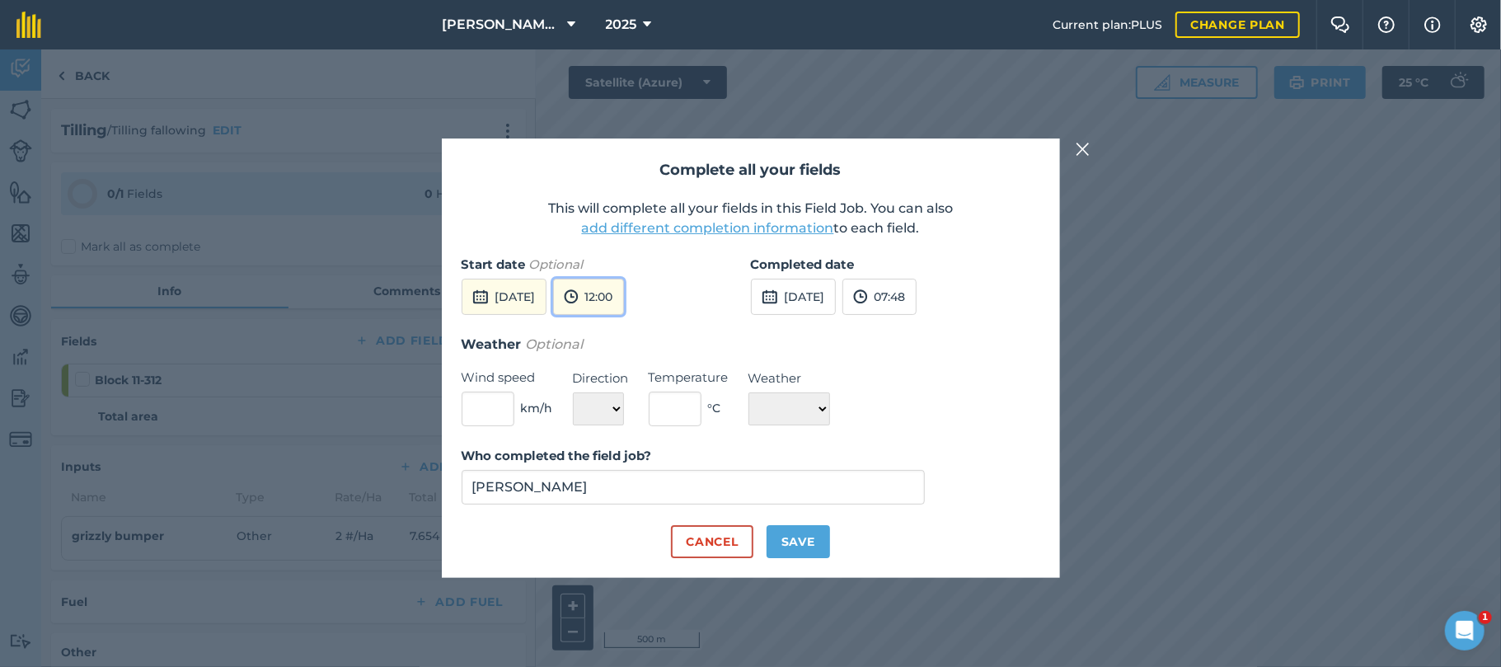
click at [624, 298] on button "12:00" at bounding box center [588, 297] width 71 height 36
click at [631, 330] on button "10:30" at bounding box center [592, 329] width 77 height 26
click at [822, 298] on button "[DATE]" at bounding box center [793, 297] width 85 height 36
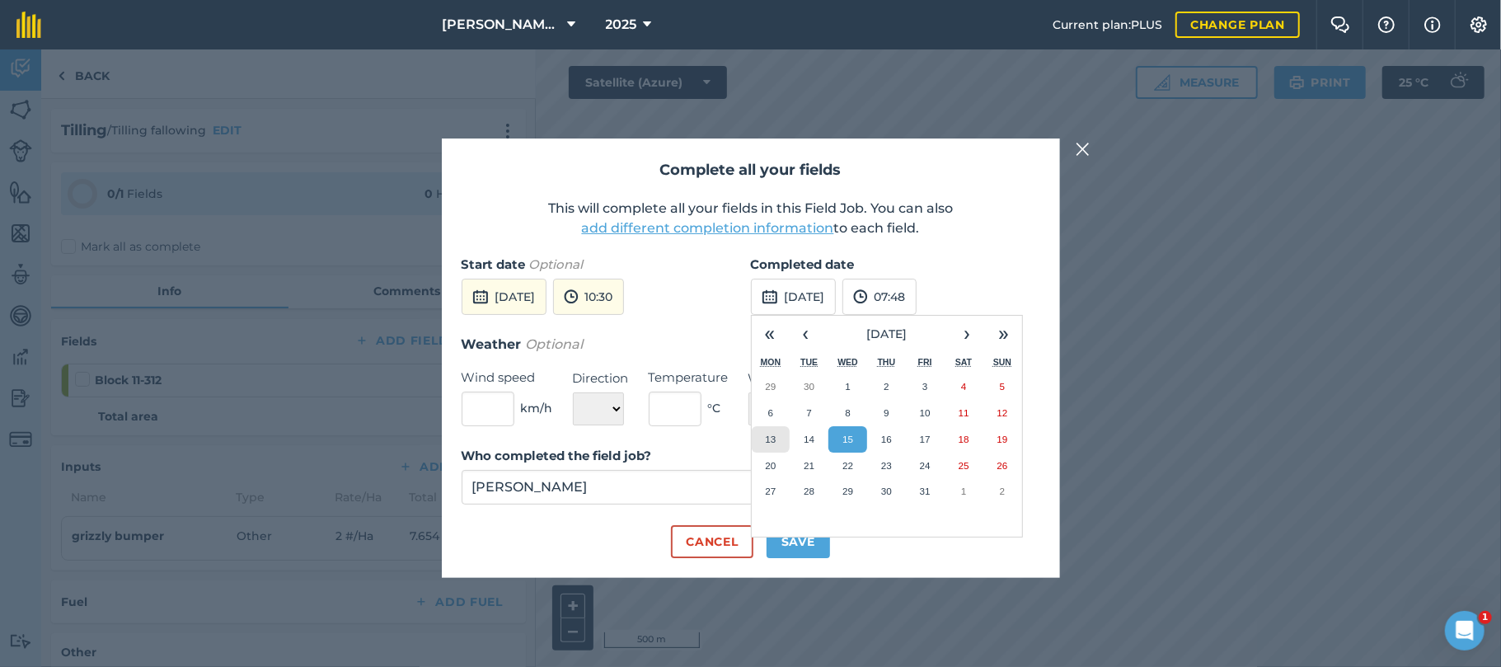
click at [769, 446] on button "13" at bounding box center [771, 439] width 39 height 26
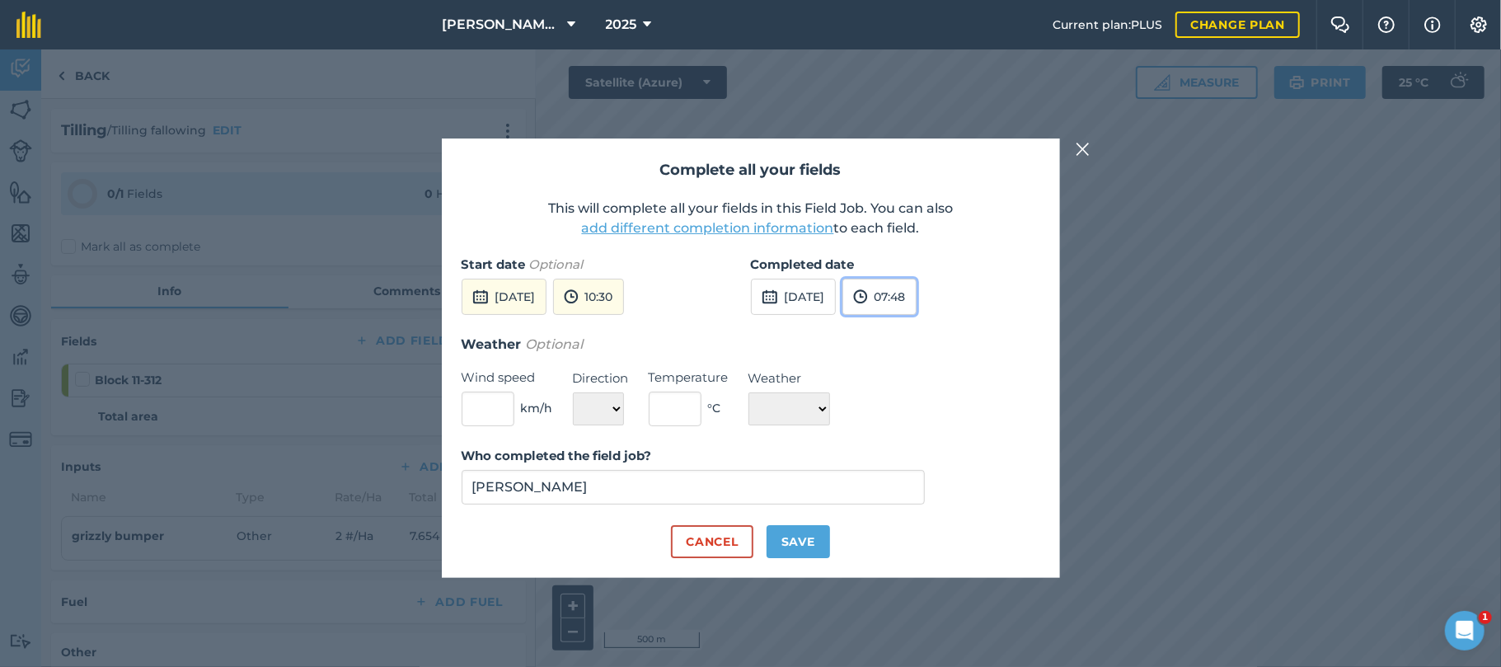
click at [916, 301] on button "07:48" at bounding box center [879, 297] width 74 height 36
click at [915, 452] on button "16:30" at bounding box center [881, 460] width 77 height 26
click at [490, 412] on input "text" at bounding box center [487, 408] width 53 height 35
type input "10"
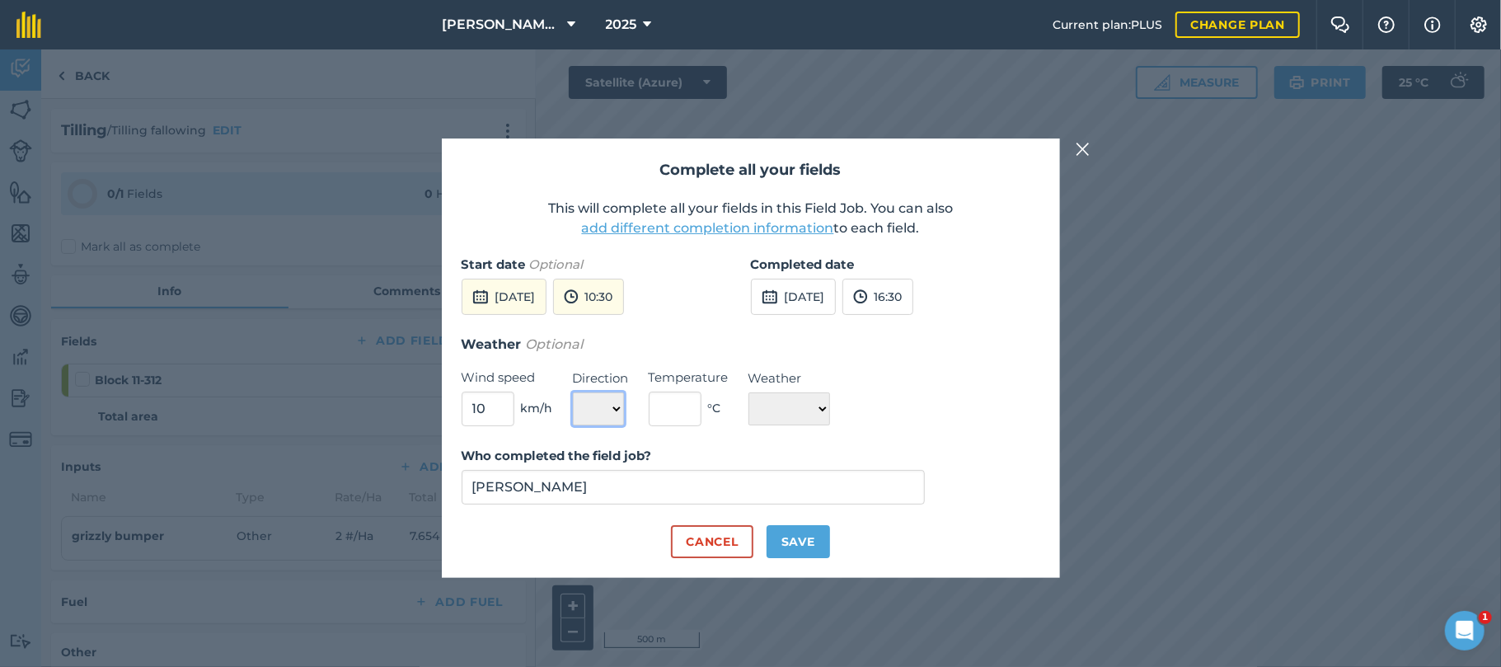
click at [611, 407] on select "N NE E SE S SW W NW" at bounding box center [598, 408] width 51 height 33
select select "N"
click at [573, 392] on select "N NE E SE S SW W NW" at bounding box center [598, 408] width 51 height 33
click at [668, 406] on input "text" at bounding box center [675, 408] width 53 height 35
type input "30"
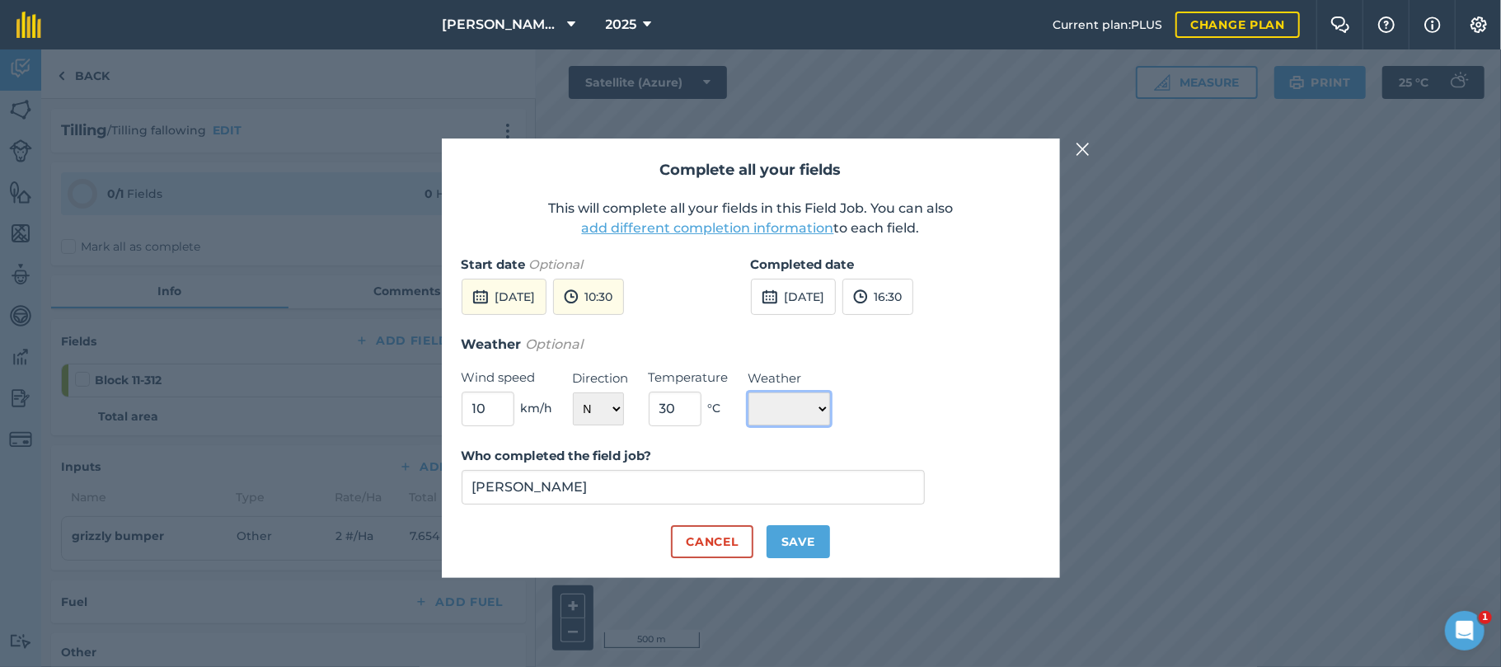
click at [830, 405] on select "☀️ Sunny 🌧 Rainy ⛅️ Cloudy 🌨 Snow ❄️ Icy" at bounding box center [789, 408] width 82 height 33
select select "Sunny"
click at [748, 392] on select "☀️ Sunny 🌧 Rainy ⛅️ Cloudy 🌨 Snow ❄️ Icy" at bounding box center [789, 408] width 82 height 33
click at [801, 545] on button "Save" at bounding box center [797, 541] width 63 height 33
checkbox input "true"
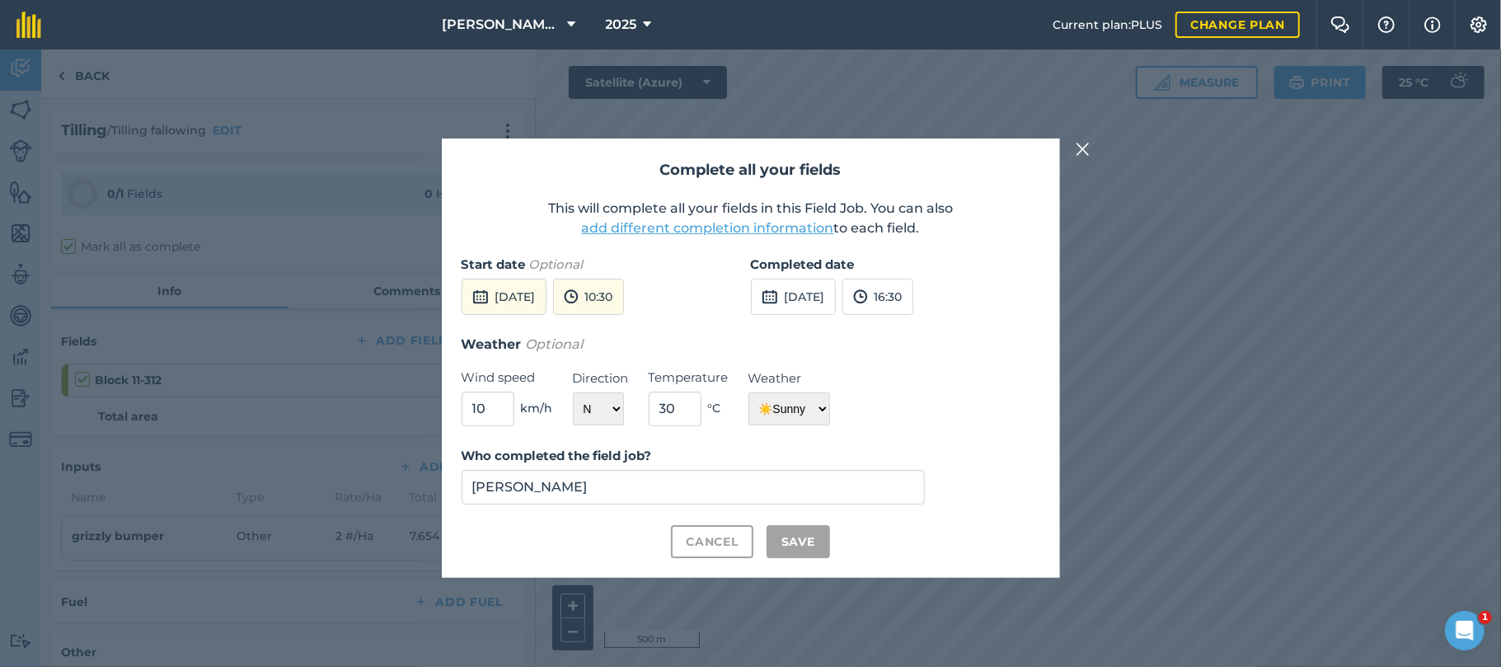
checkbox input "true"
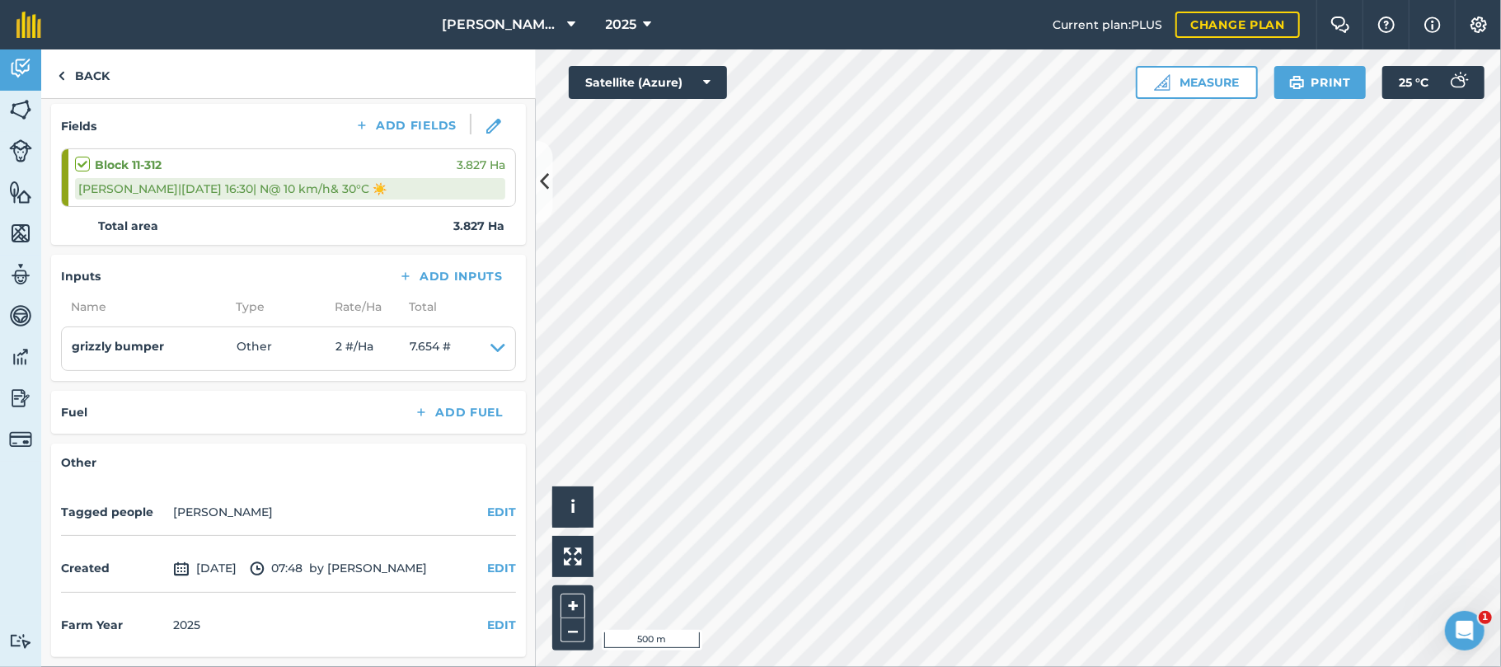
scroll to position [0, 0]
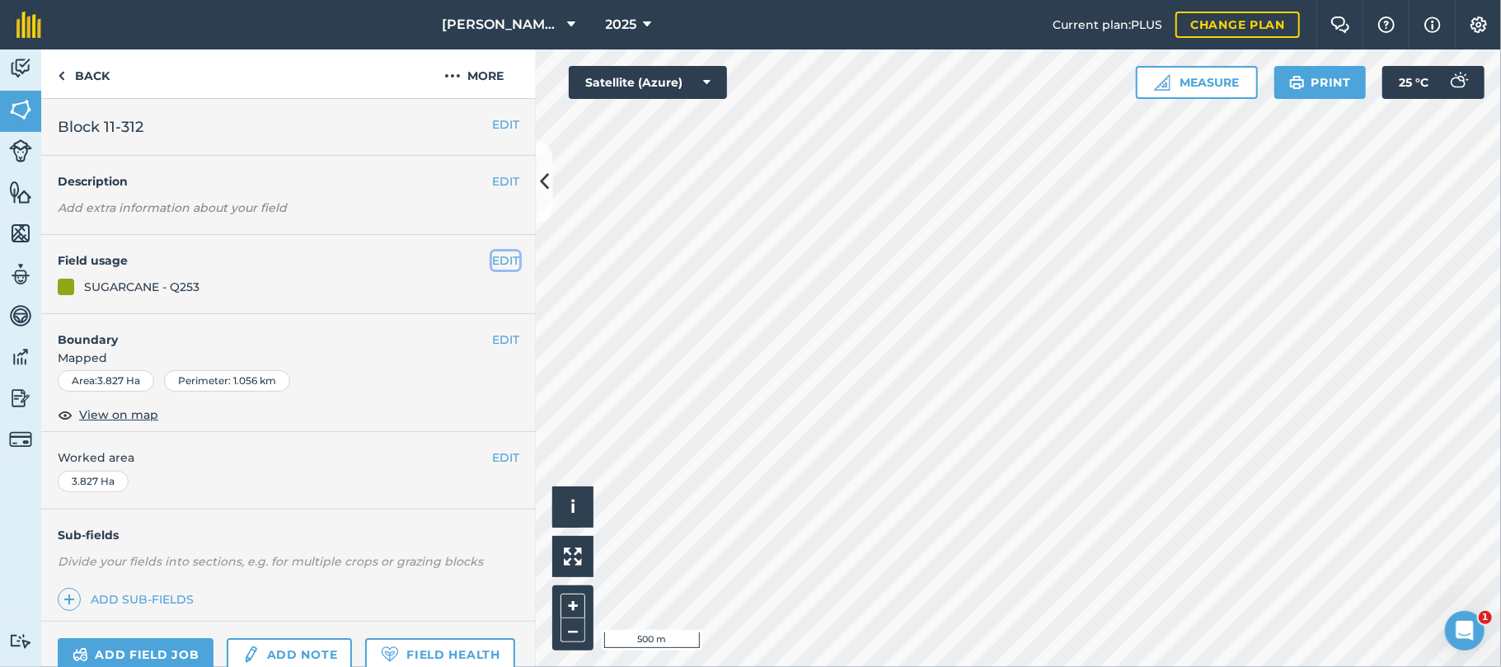
click at [492, 259] on button "EDIT" at bounding box center [505, 260] width 27 height 18
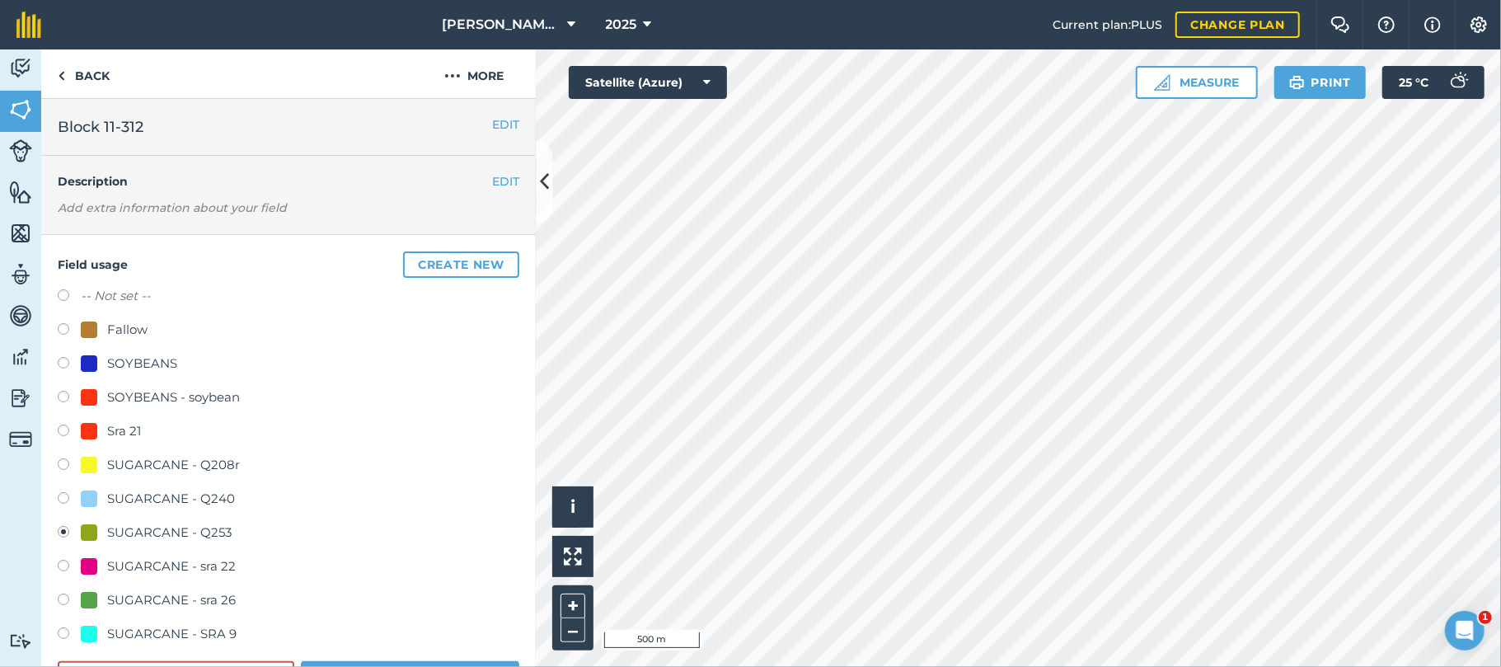
click at [90, 327] on div at bounding box center [89, 329] width 16 height 16
radio input "true"
radio input "false"
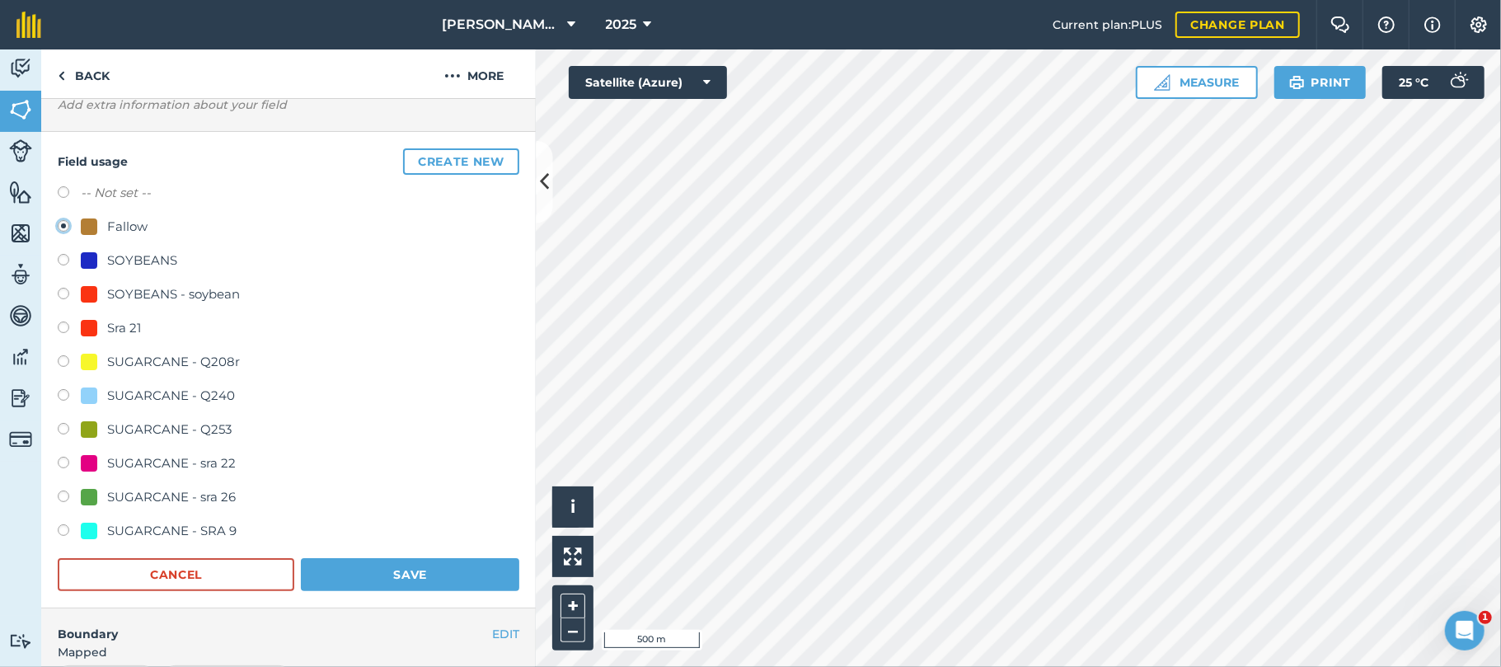
scroll to position [107, 0]
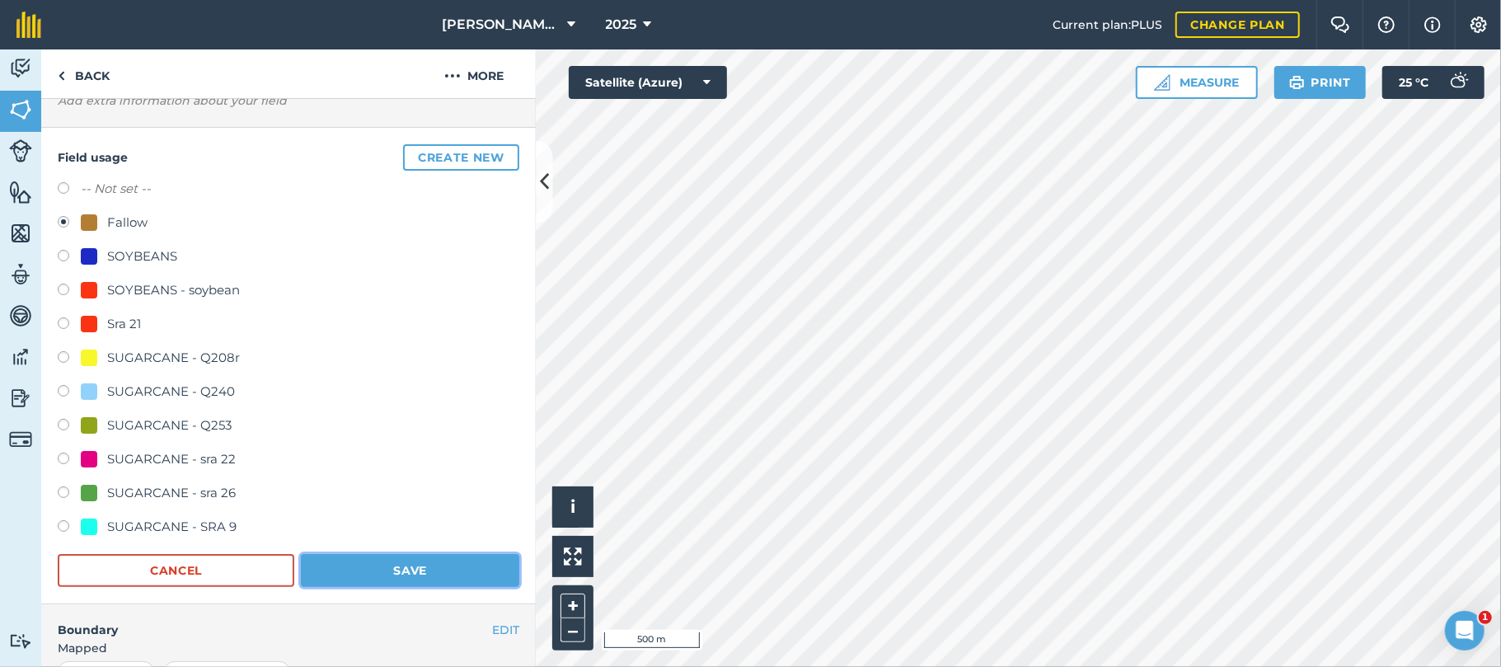
click at [391, 560] on button "Save" at bounding box center [410, 570] width 218 height 33
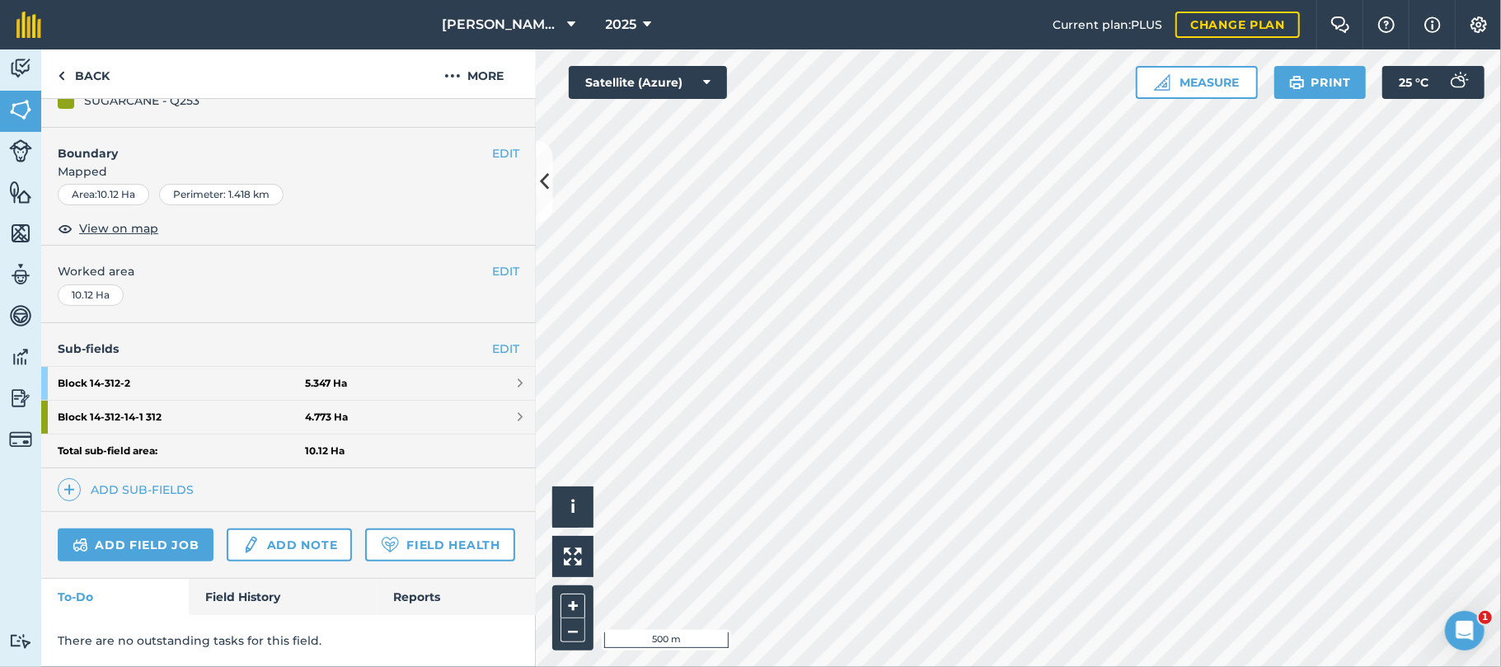
scroll to position [226, 0]
click at [249, 610] on link "Field History" at bounding box center [282, 597] width 187 height 36
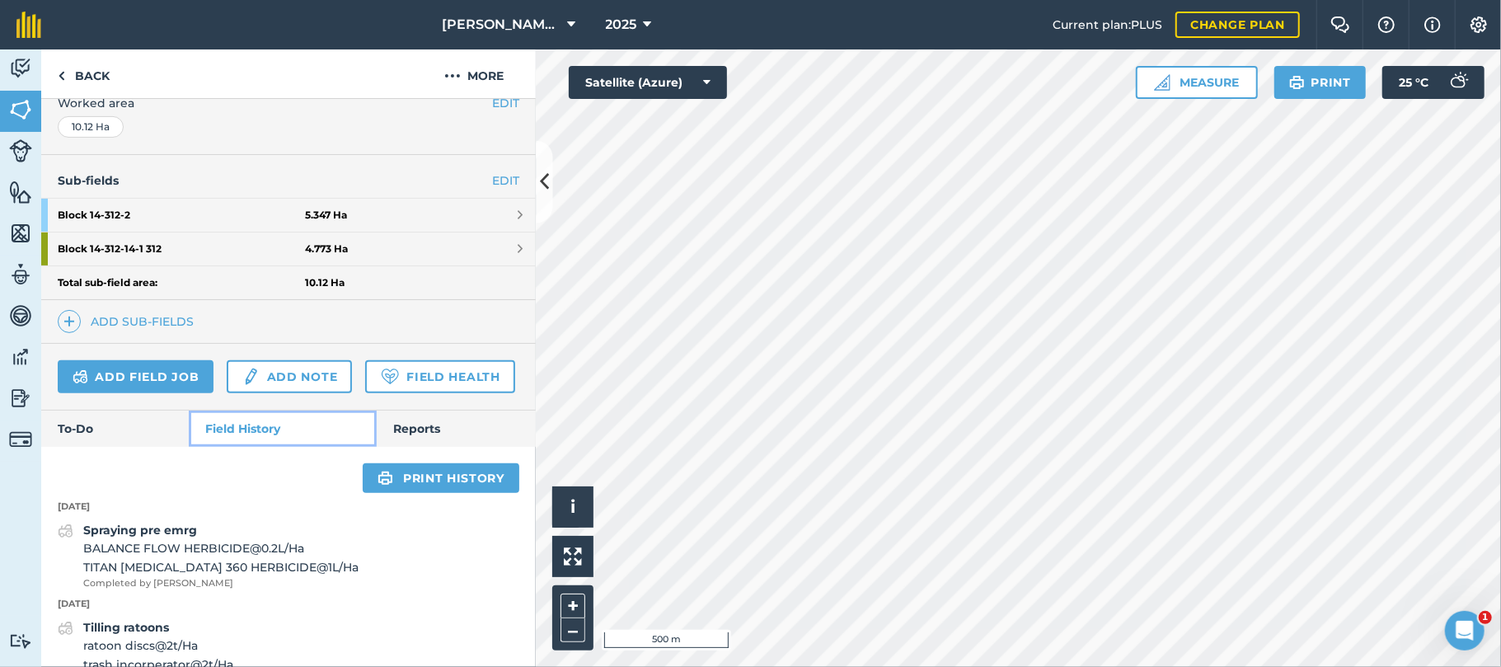
scroll to position [356, 0]
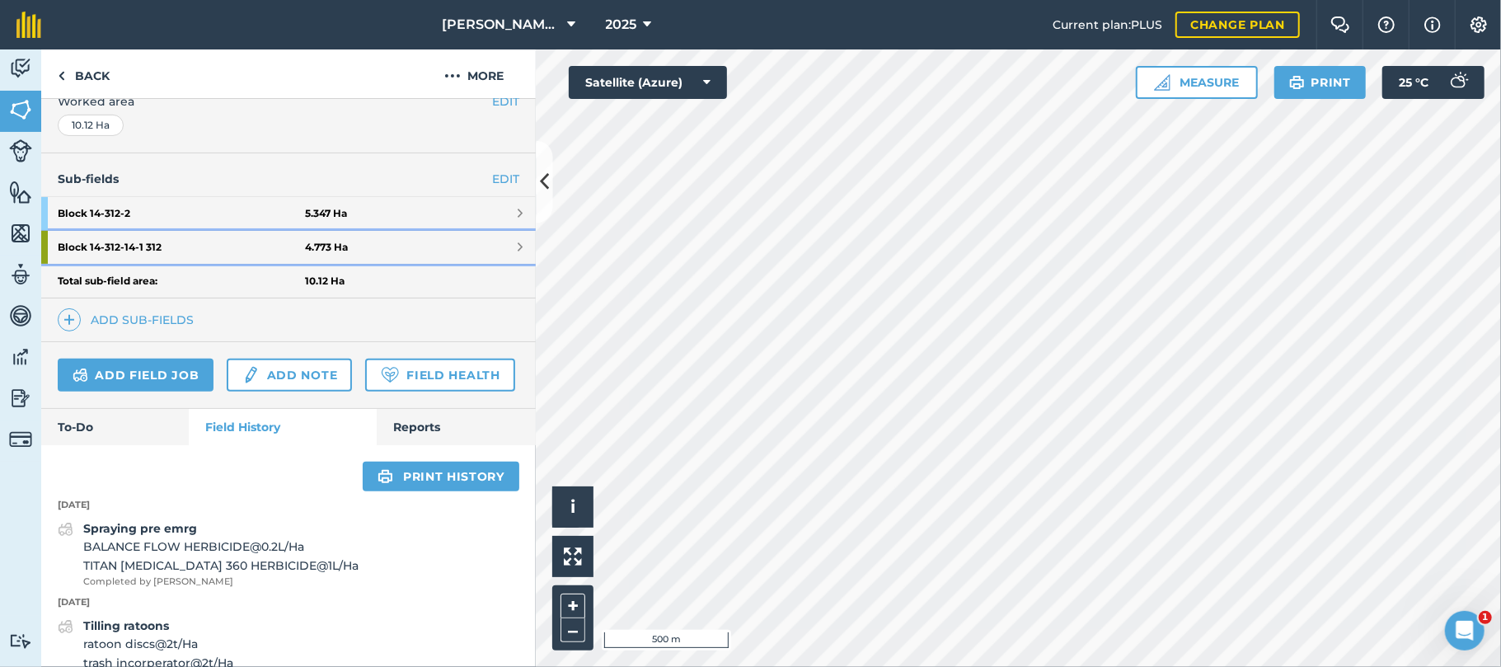
click at [316, 252] on strong "4.773 Ha" at bounding box center [326, 247] width 43 height 13
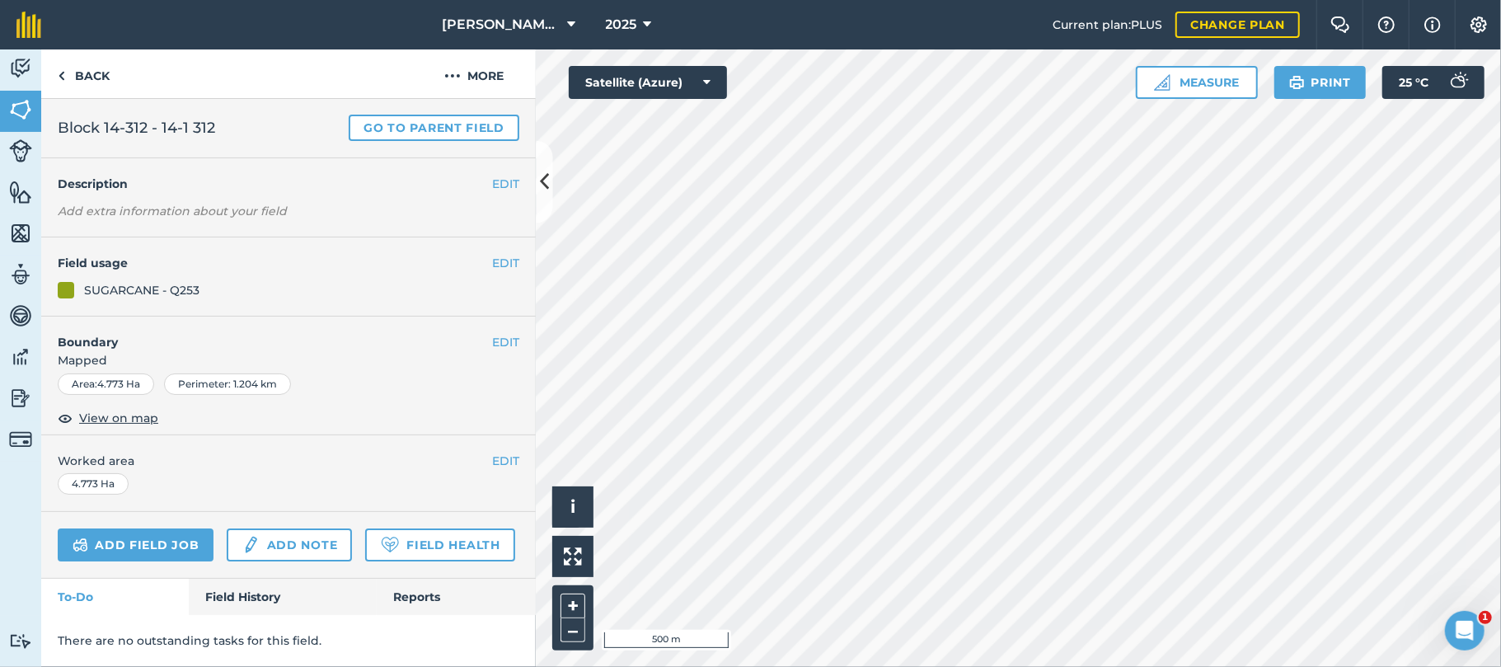
scroll to position [79, 0]
click at [247, 597] on link "Field History" at bounding box center [282, 597] width 187 height 36
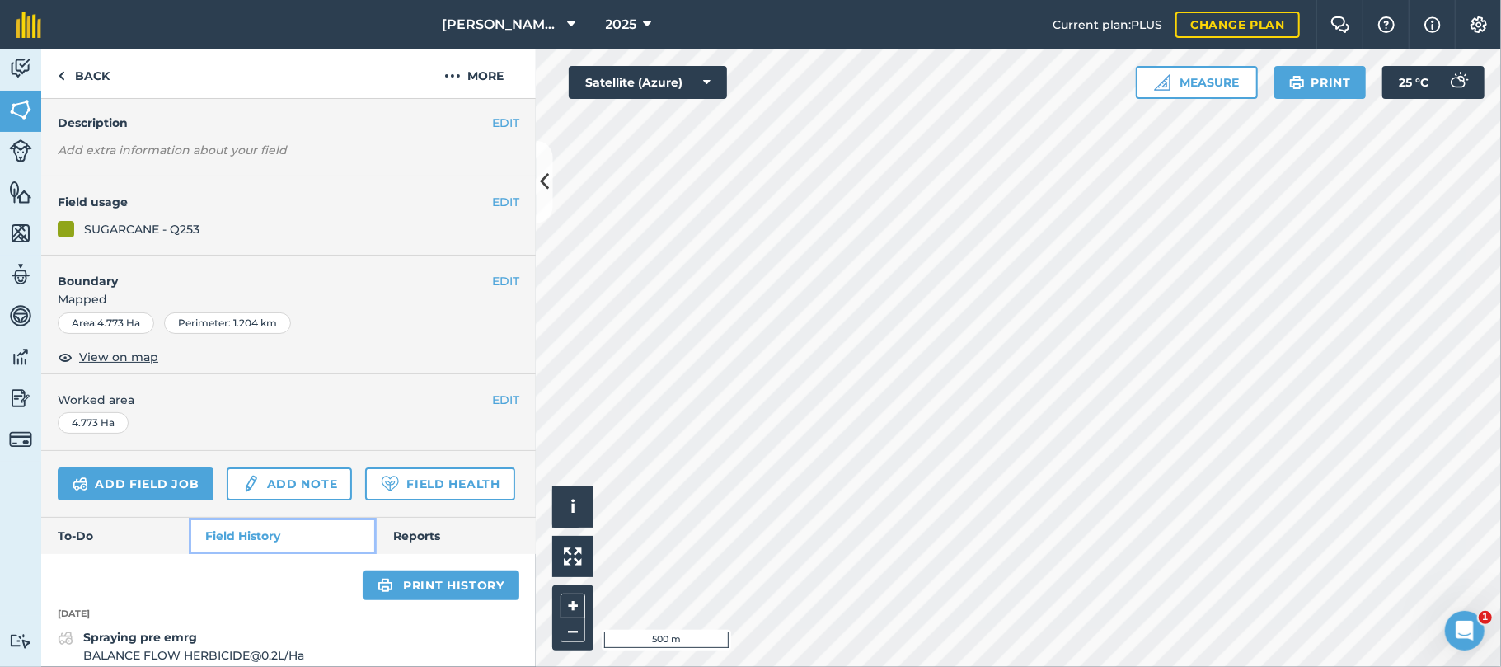
scroll to position [89, 0]
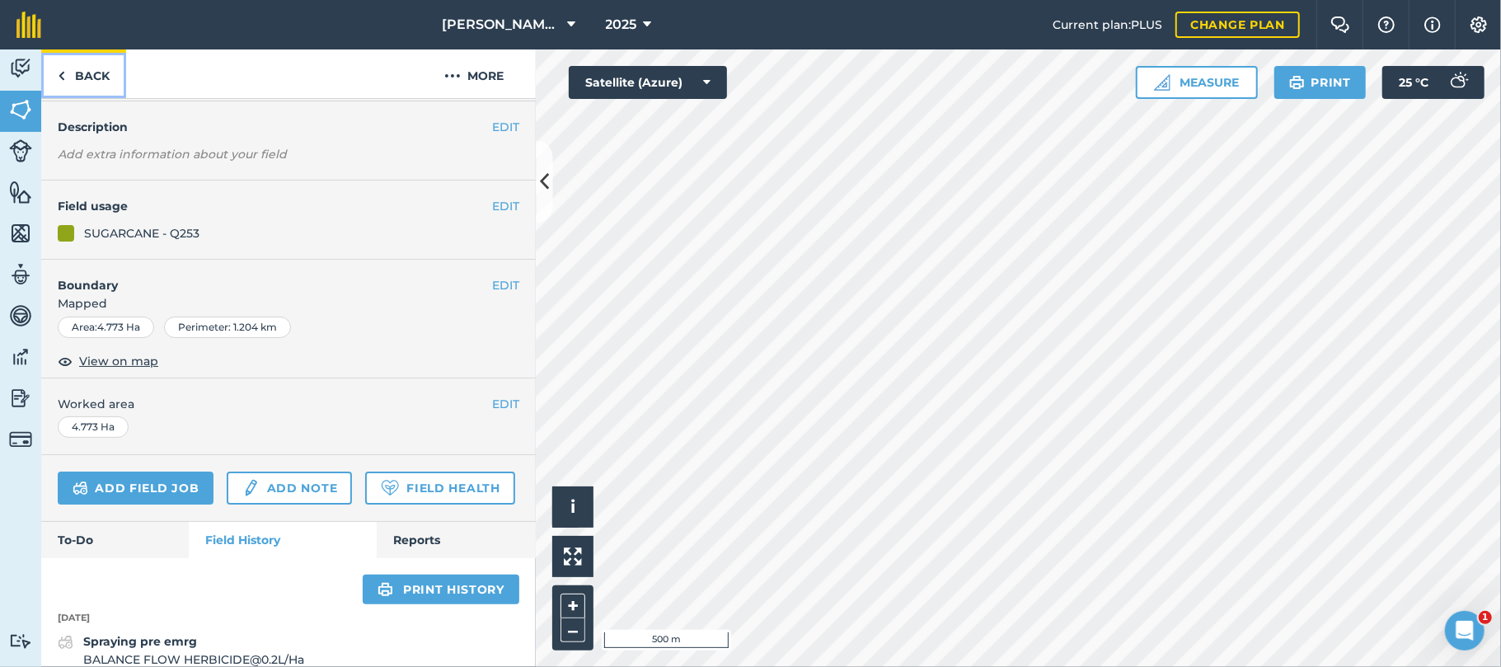
click at [99, 79] on link "Back" at bounding box center [83, 73] width 85 height 49
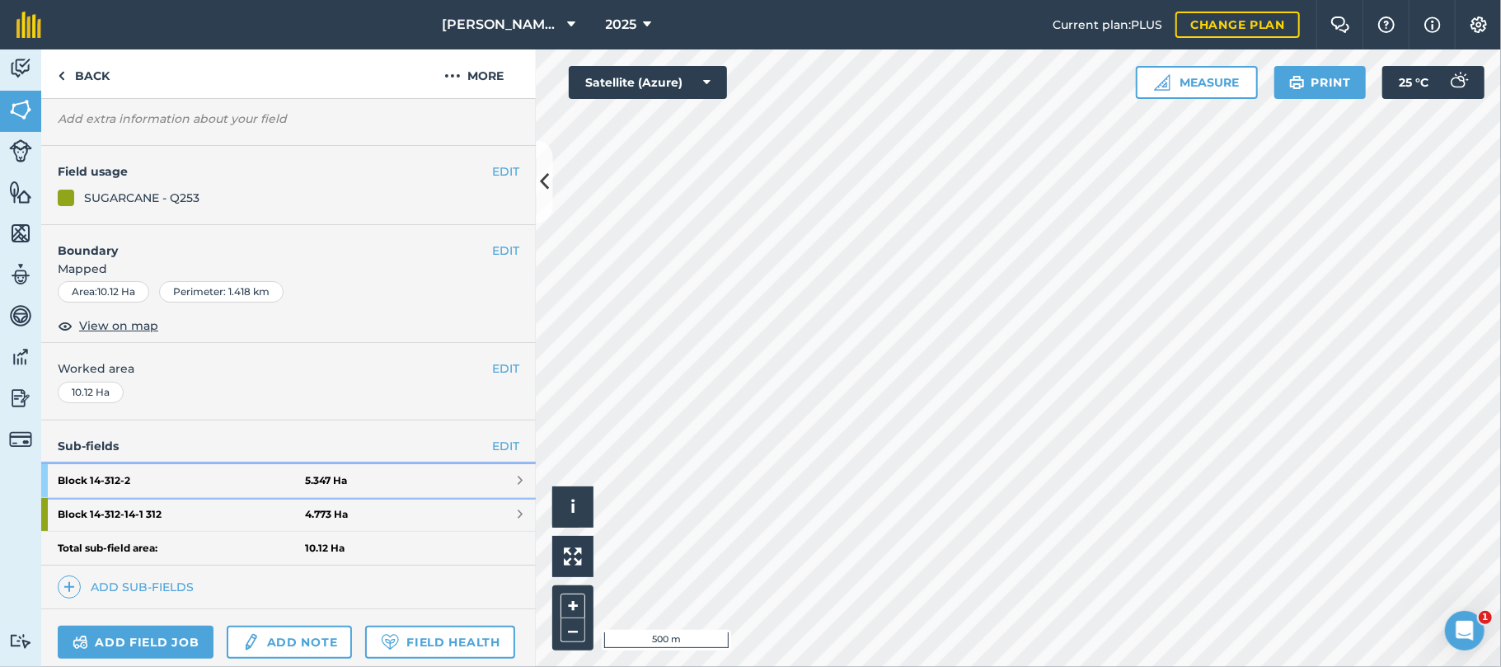
click at [119, 480] on strong "Block 14-312 - 2" at bounding box center [181, 480] width 247 height 33
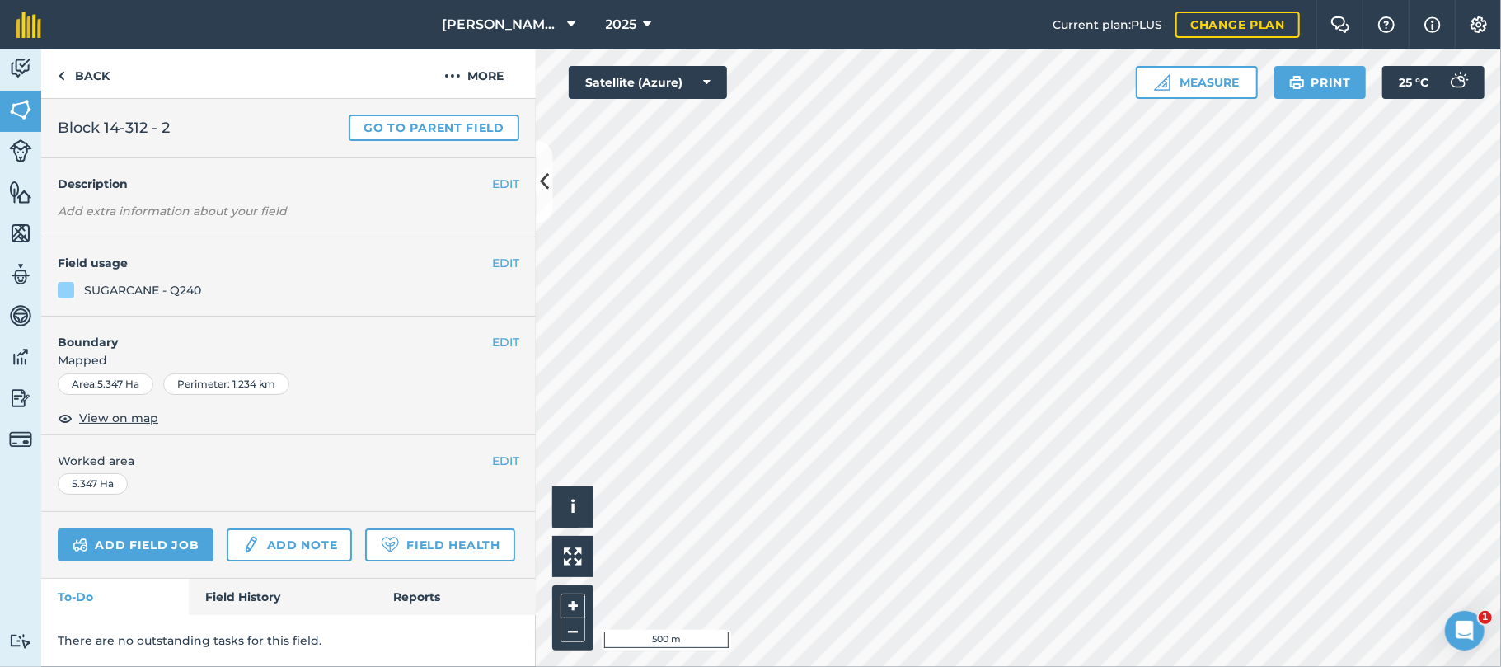
scroll to position [79, 0]
click at [218, 597] on link "Field History" at bounding box center [282, 597] width 187 height 36
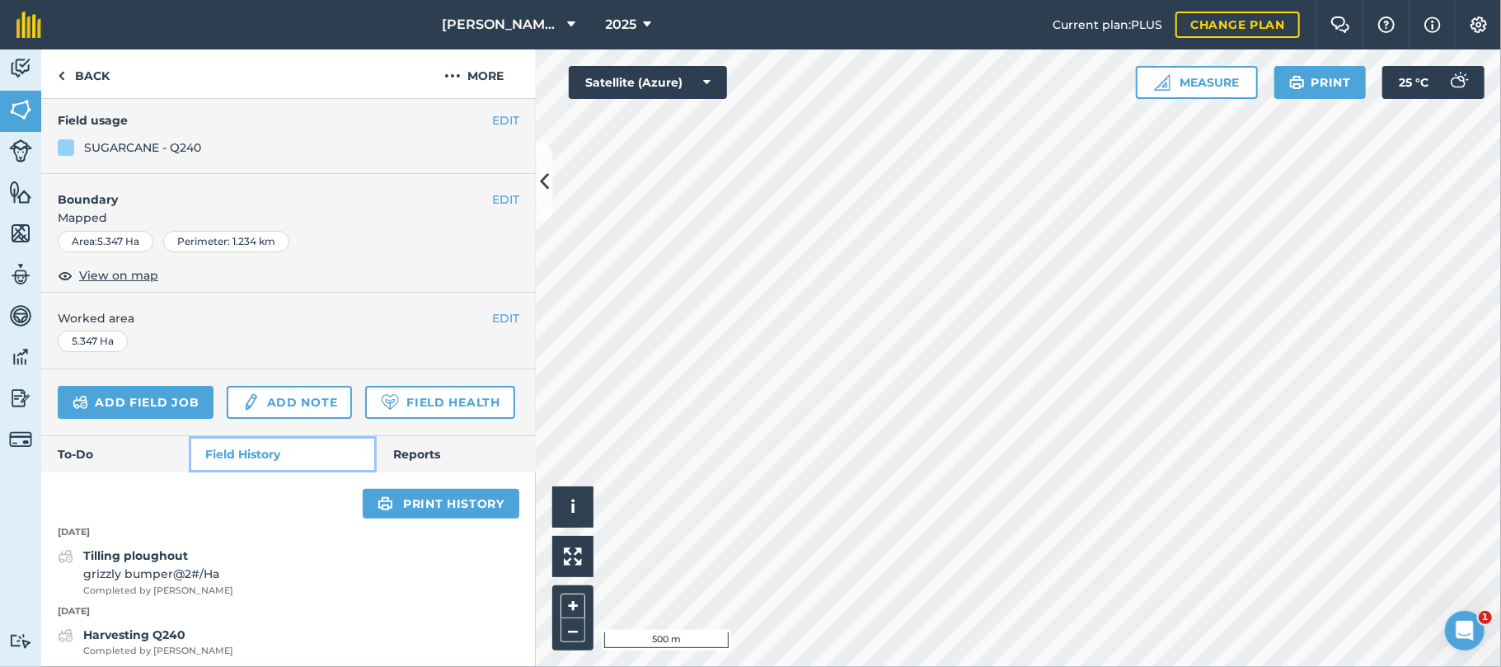
scroll to position [79, 0]
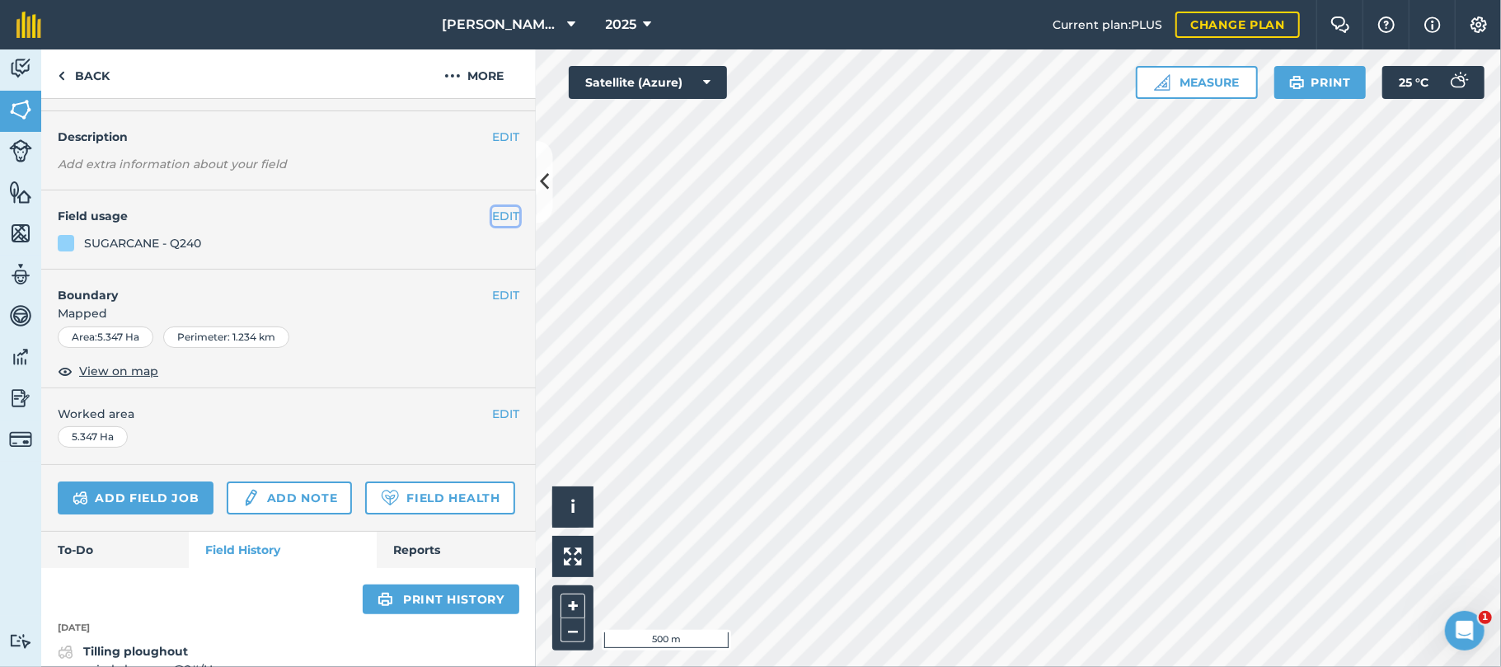
click at [492, 214] on button "EDIT" at bounding box center [505, 216] width 27 height 18
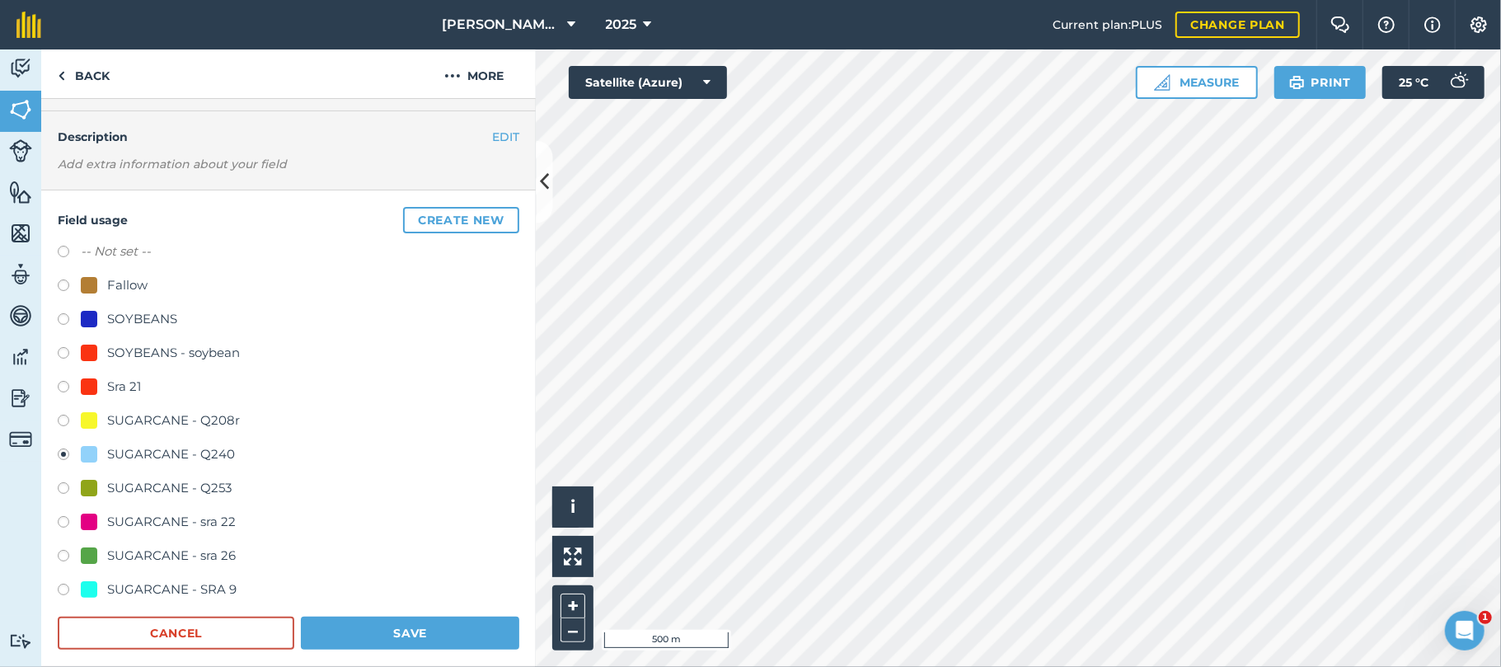
click at [64, 284] on label at bounding box center [69, 287] width 23 height 16
radio input "true"
radio input "false"
click at [397, 630] on button "Save" at bounding box center [410, 632] width 218 height 33
